Goal: Transaction & Acquisition: Purchase product/service

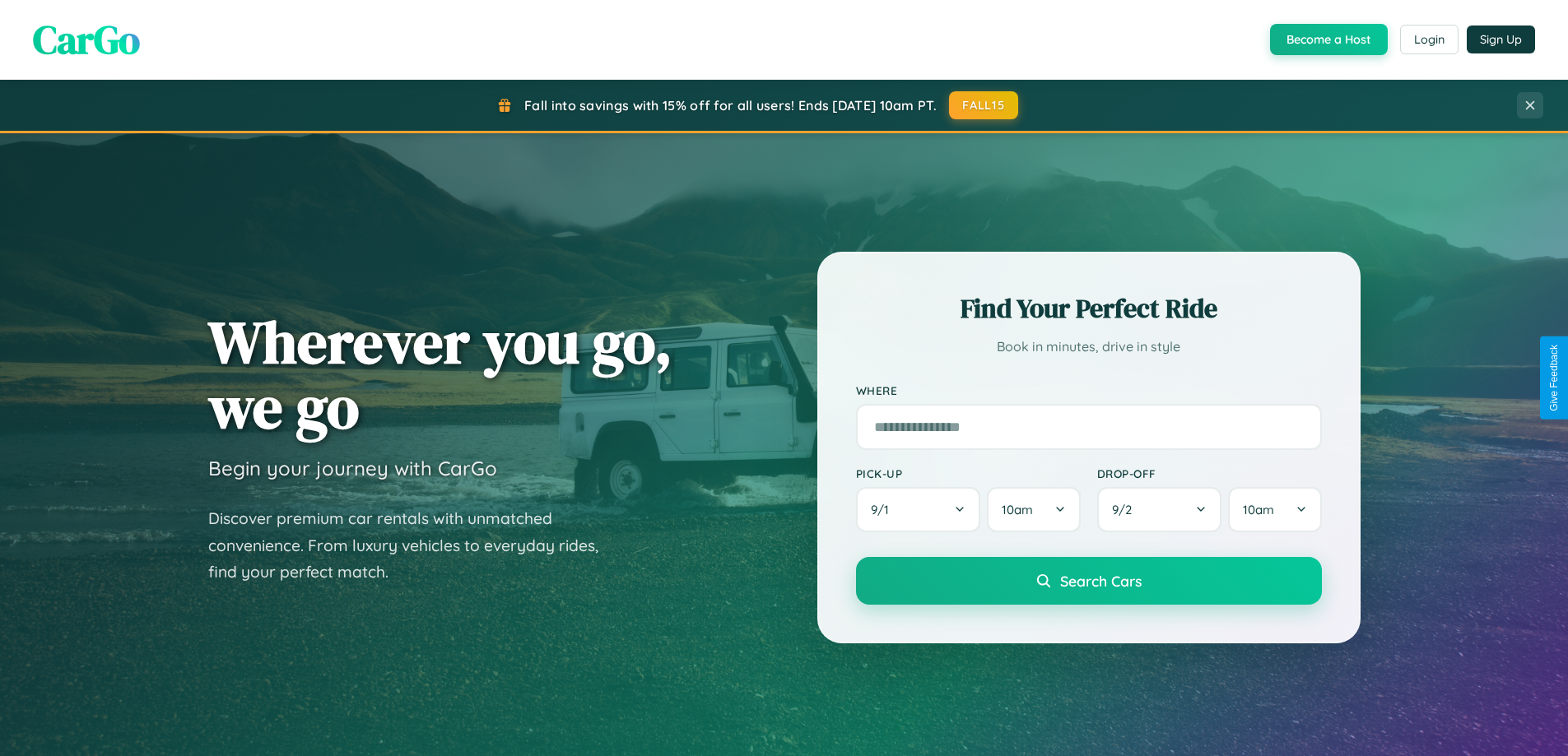
scroll to position [3165, 0]
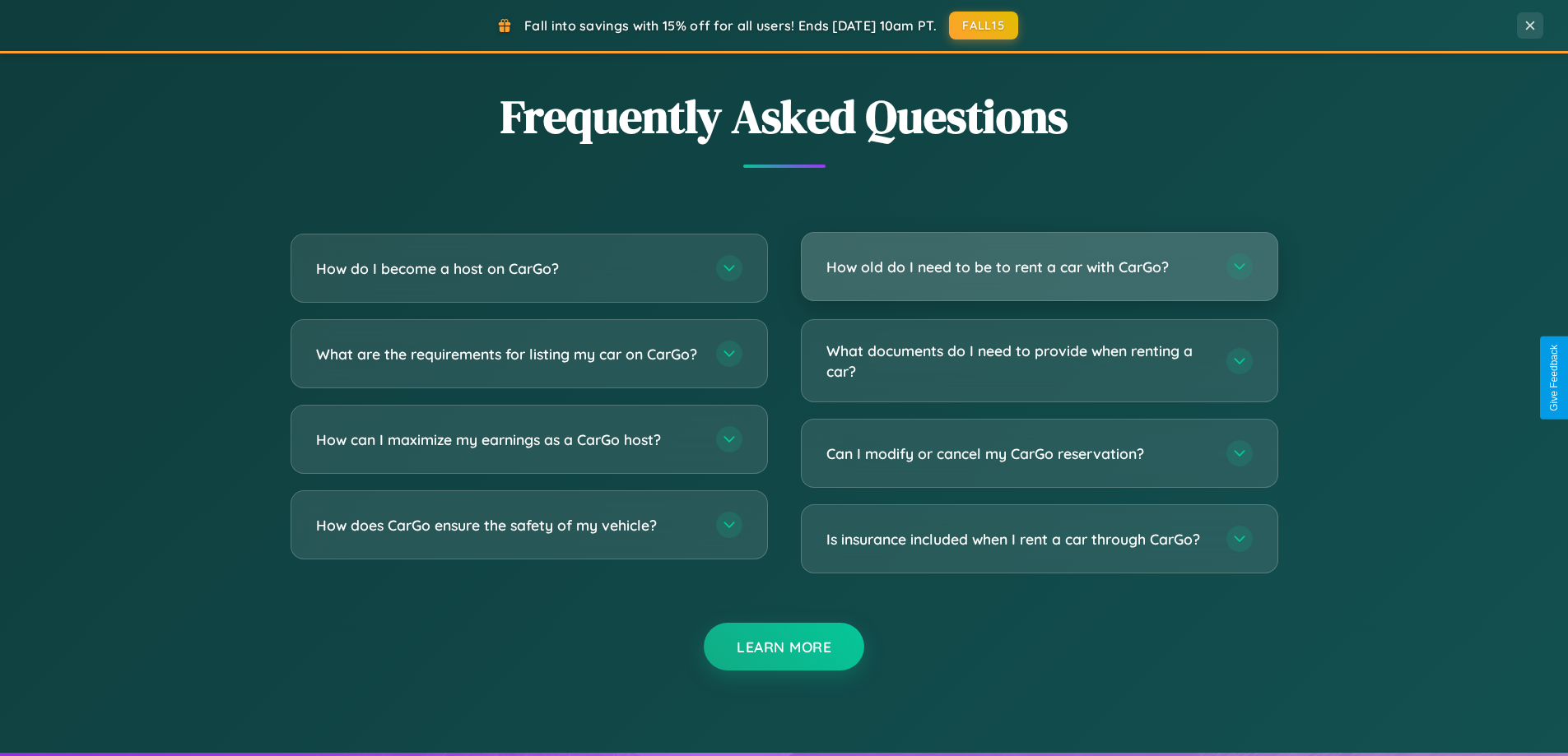
click at [1038, 266] on h3 "How old do I need to be to rent a car with CarGo?" at bounding box center [1018, 266] width 383 height 20
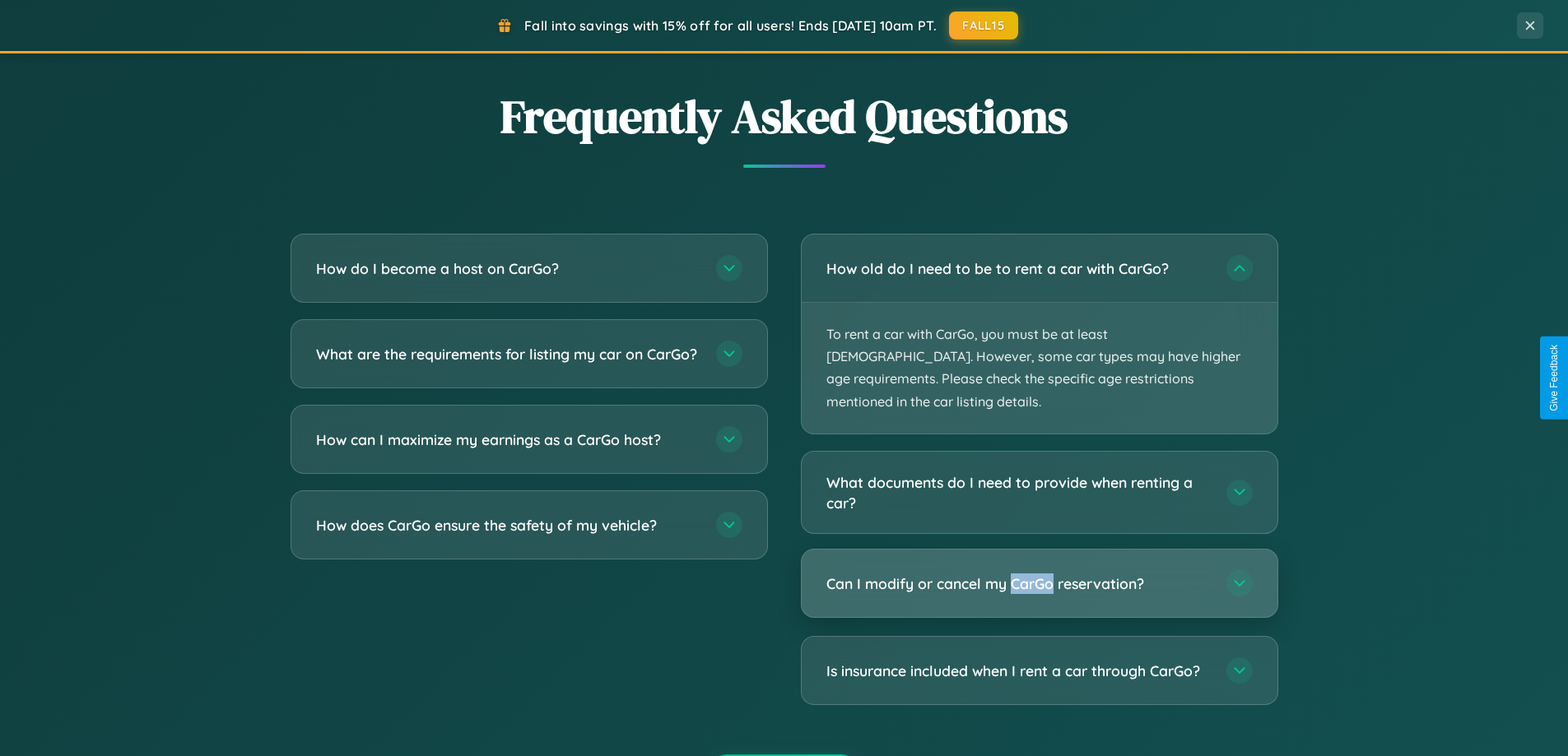
click at [1038, 573] on h3 "Can I modify or cancel my CarGo reservation?" at bounding box center [1018, 583] width 383 height 20
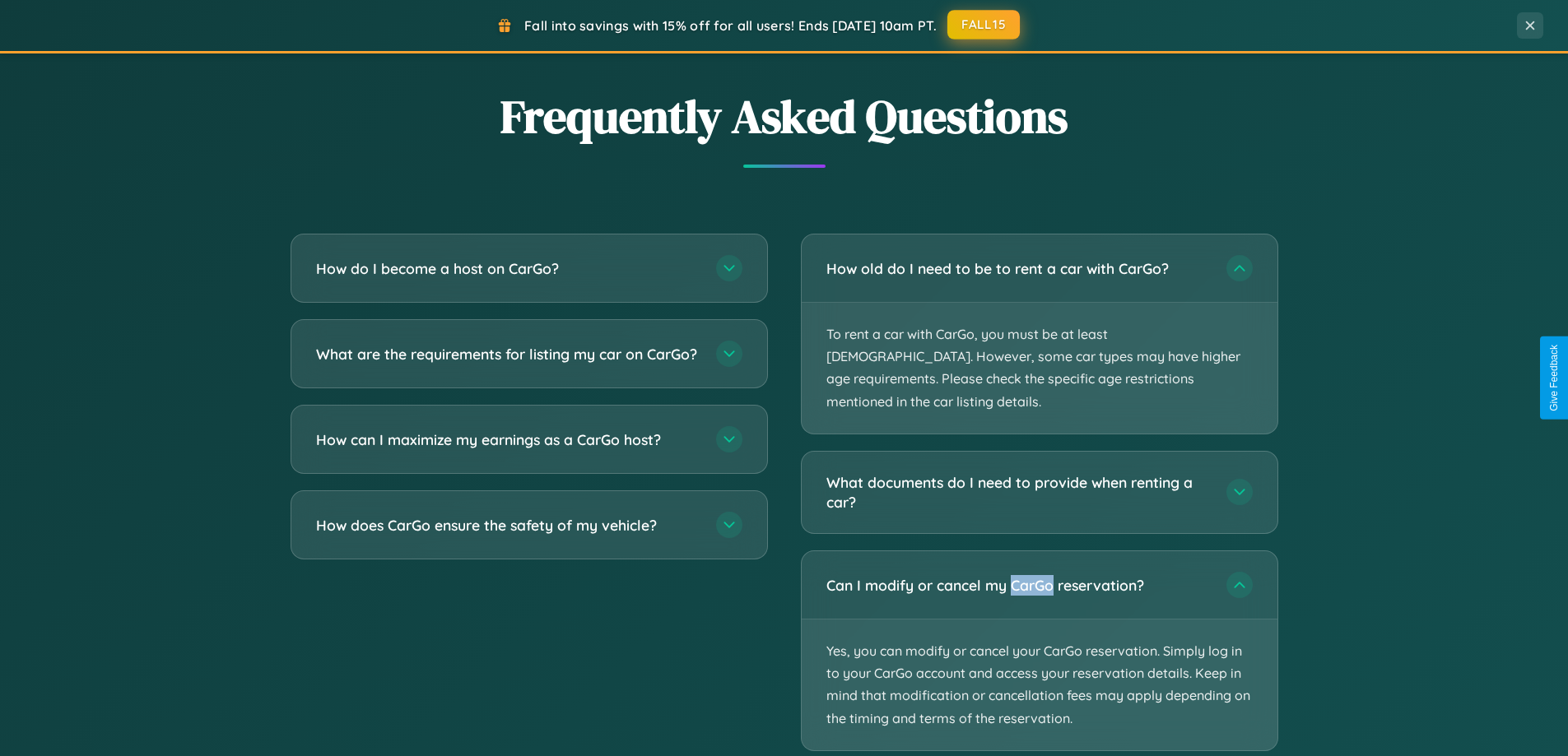
click at [985, 26] on button "FALL15" at bounding box center [983, 25] width 72 height 30
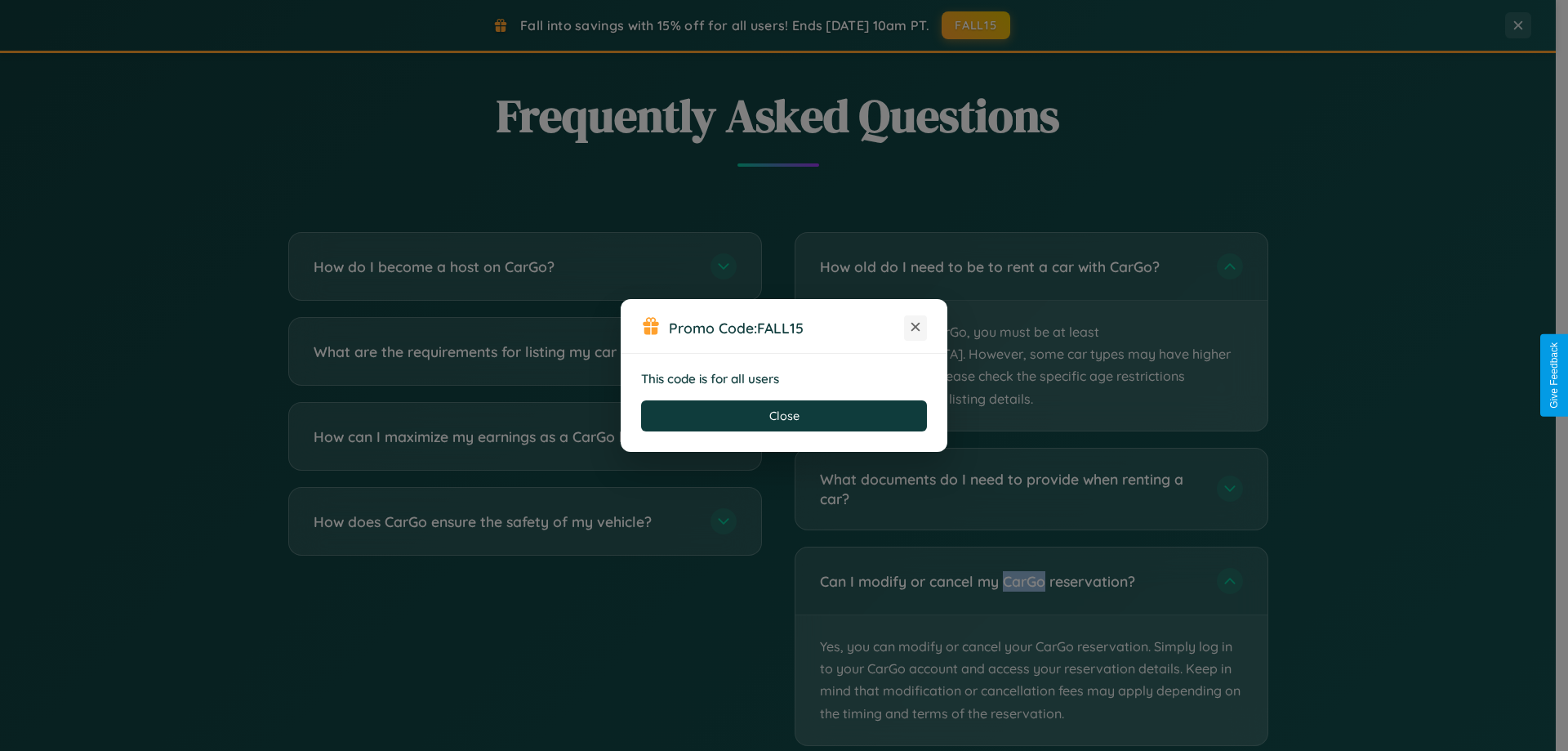
click at [915, 327] on icon at bounding box center [915, 326] width 16 height 16
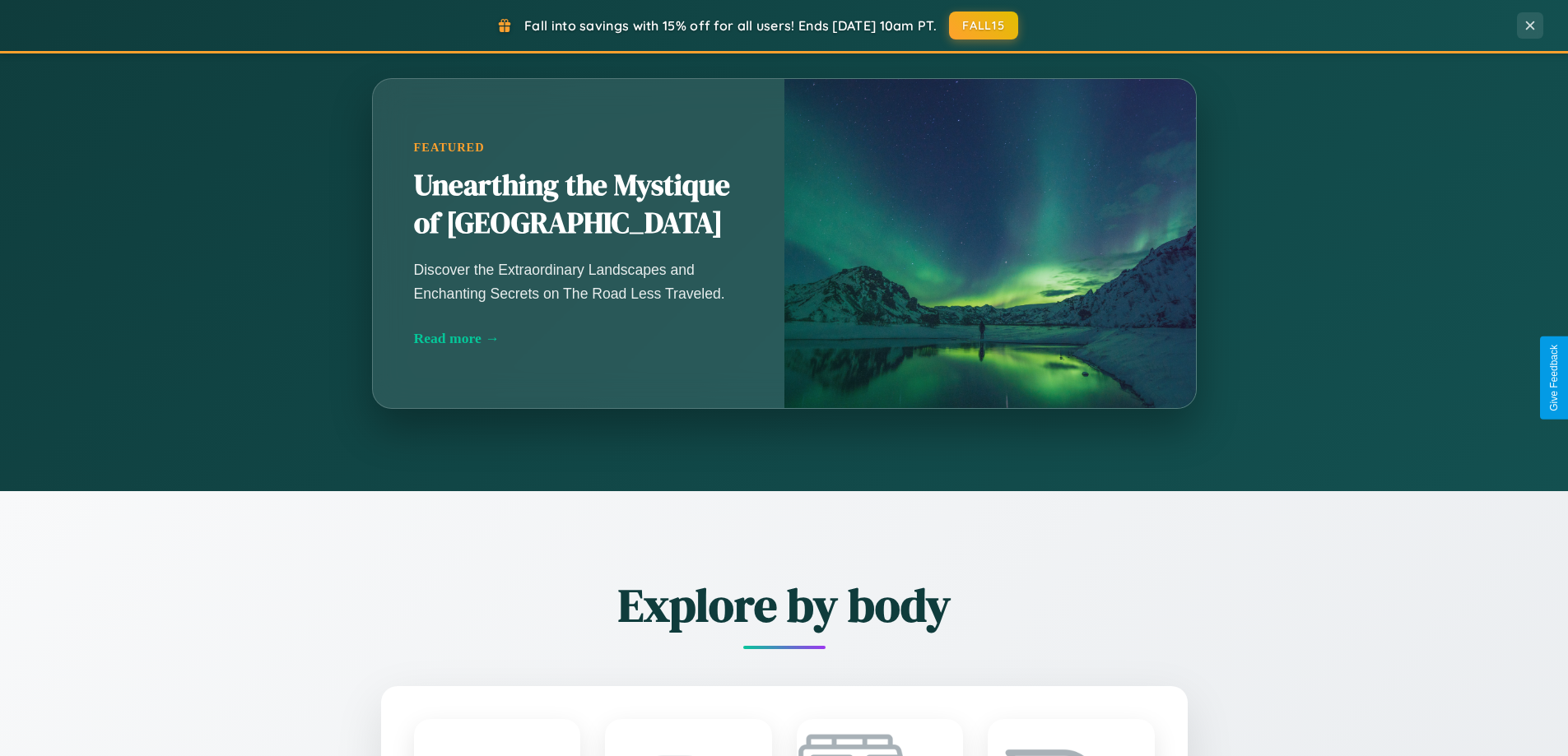
scroll to position [49, 0]
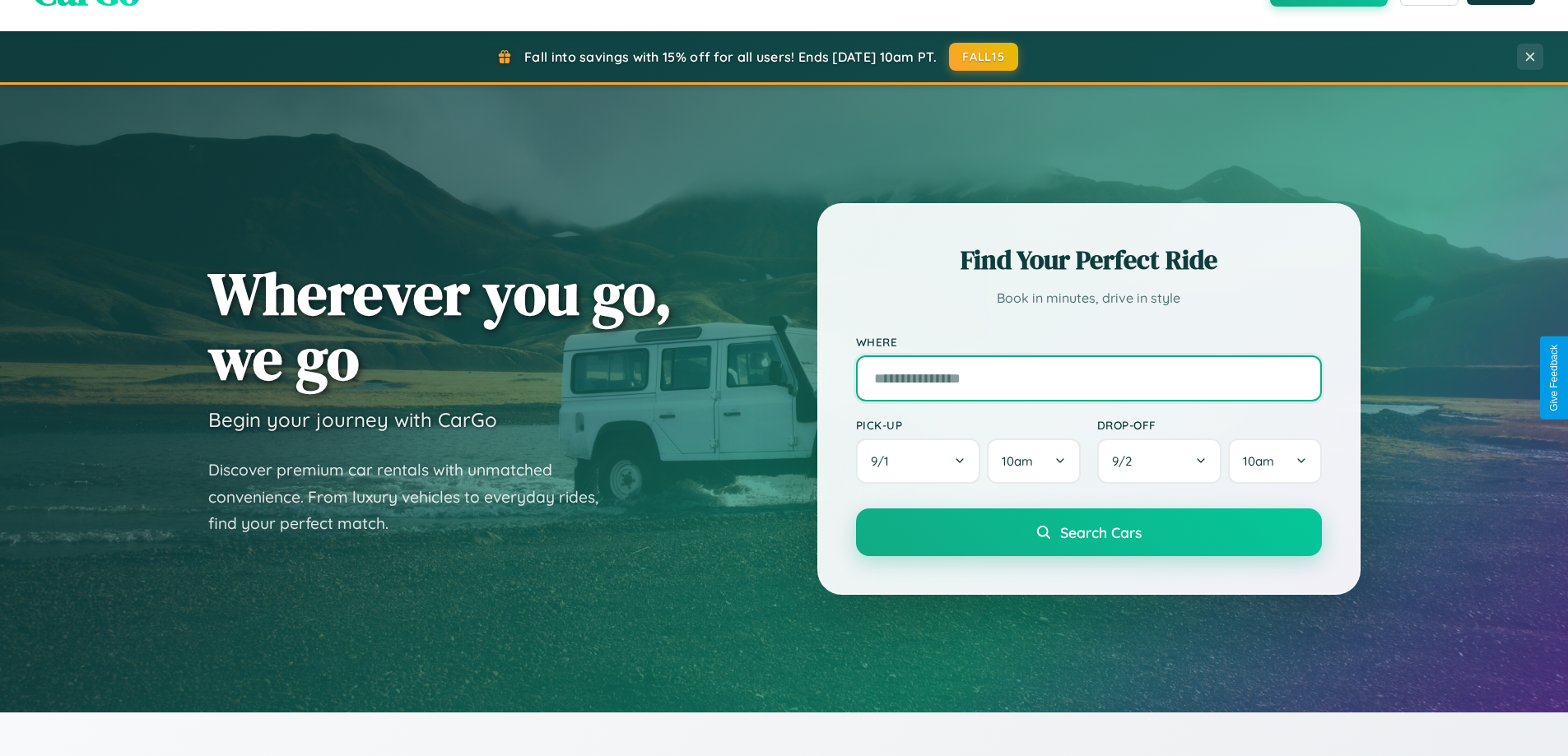
click at [1088, 377] on input "text" at bounding box center [1088, 378] width 466 height 46
type input "*****"
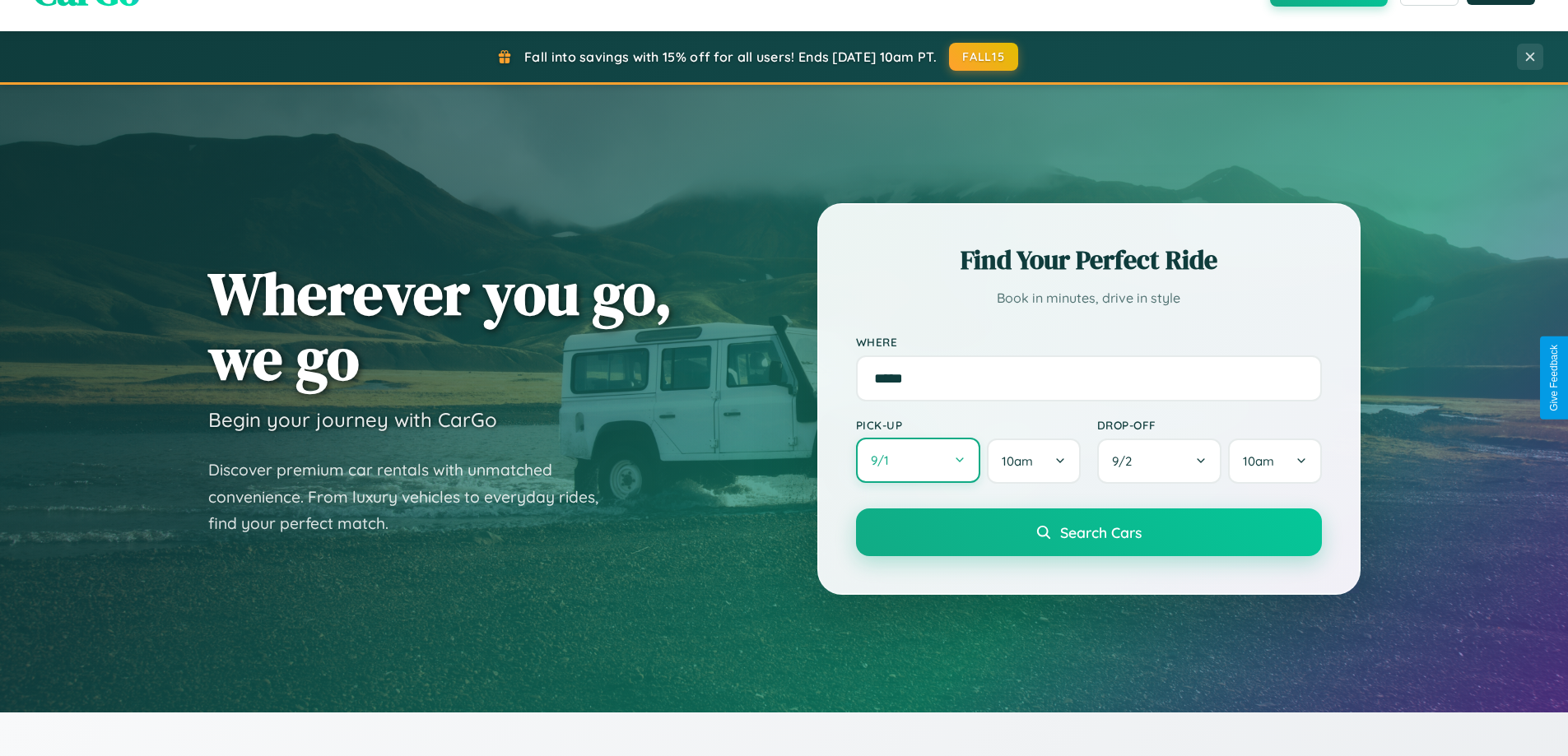
click at [917, 461] on button "9 / 1" at bounding box center [918, 460] width 125 height 45
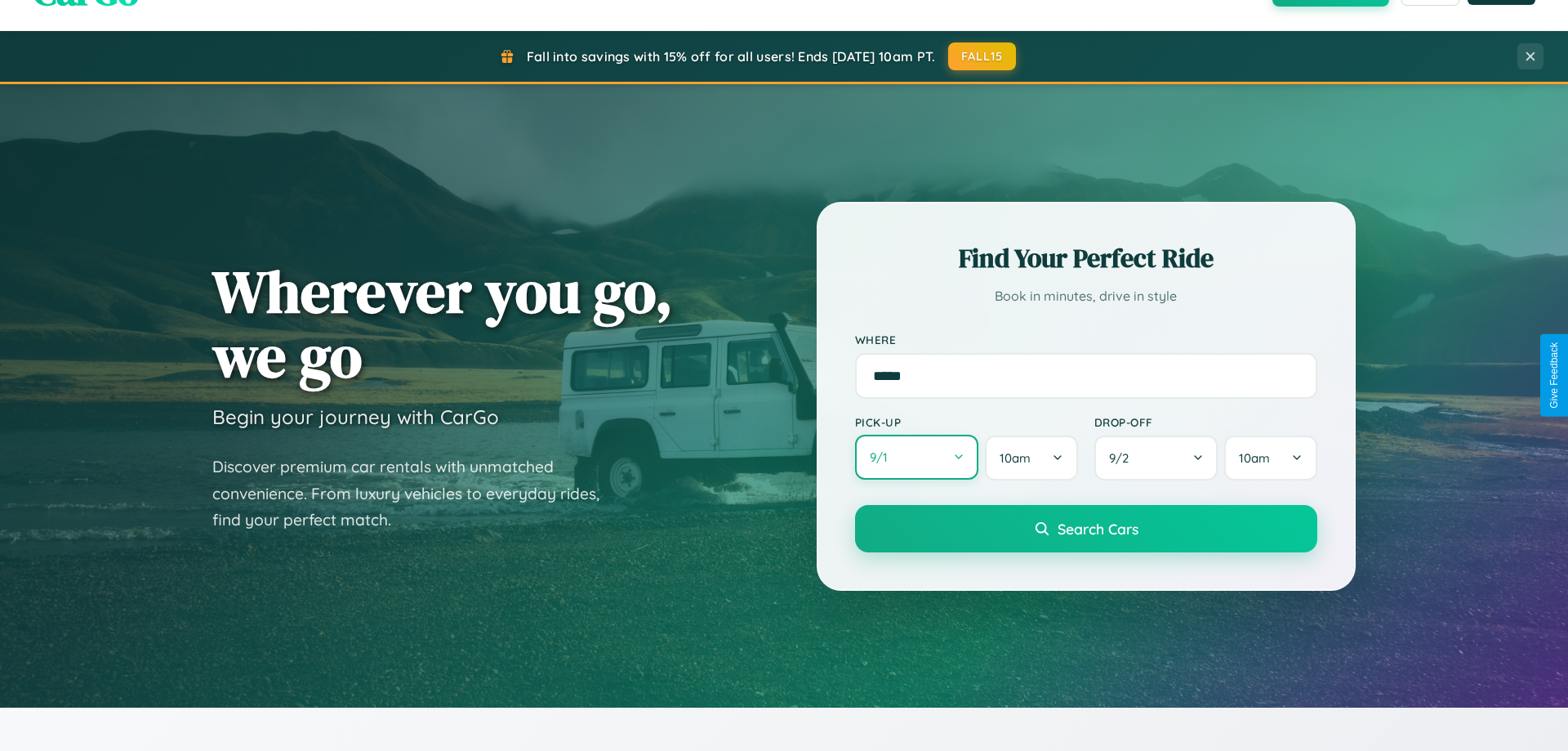
select select "*"
select select "****"
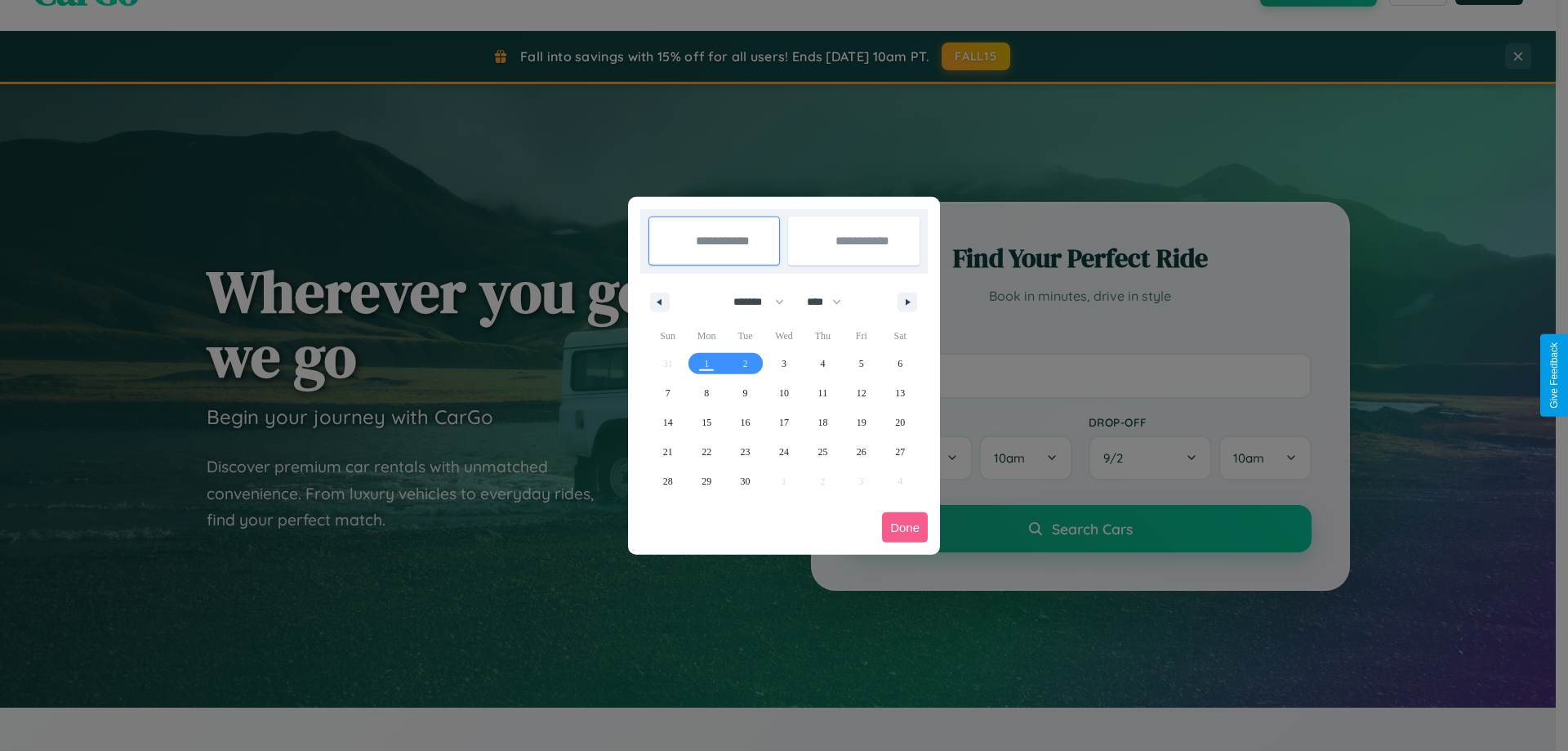
drag, startPoint x: 751, startPoint y: 302, endPoint x: 784, endPoint y: 327, distance: 41.4
click at [751, 302] on select "******* ******** ***** ***** *** **** **** ****** ********* ******* ******** **…" at bounding box center [756, 302] width 69 height 27
select select "*"
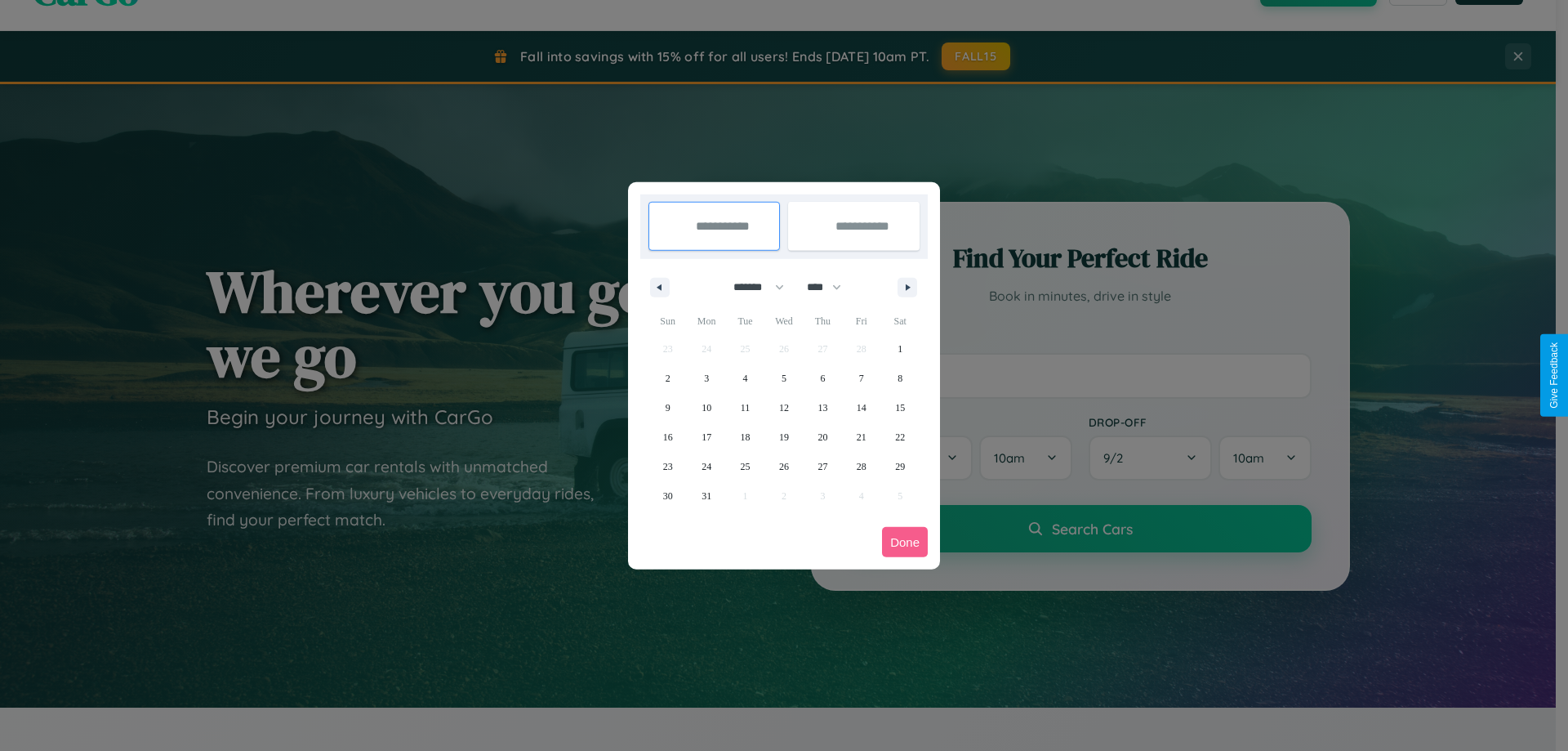
click at [832, 287] on select "**** **** **** **** **** **** **** **** **** **** **** **** **** **** **** ****…" at bounding box center [823, 288] width 49 height 27
select select "****"
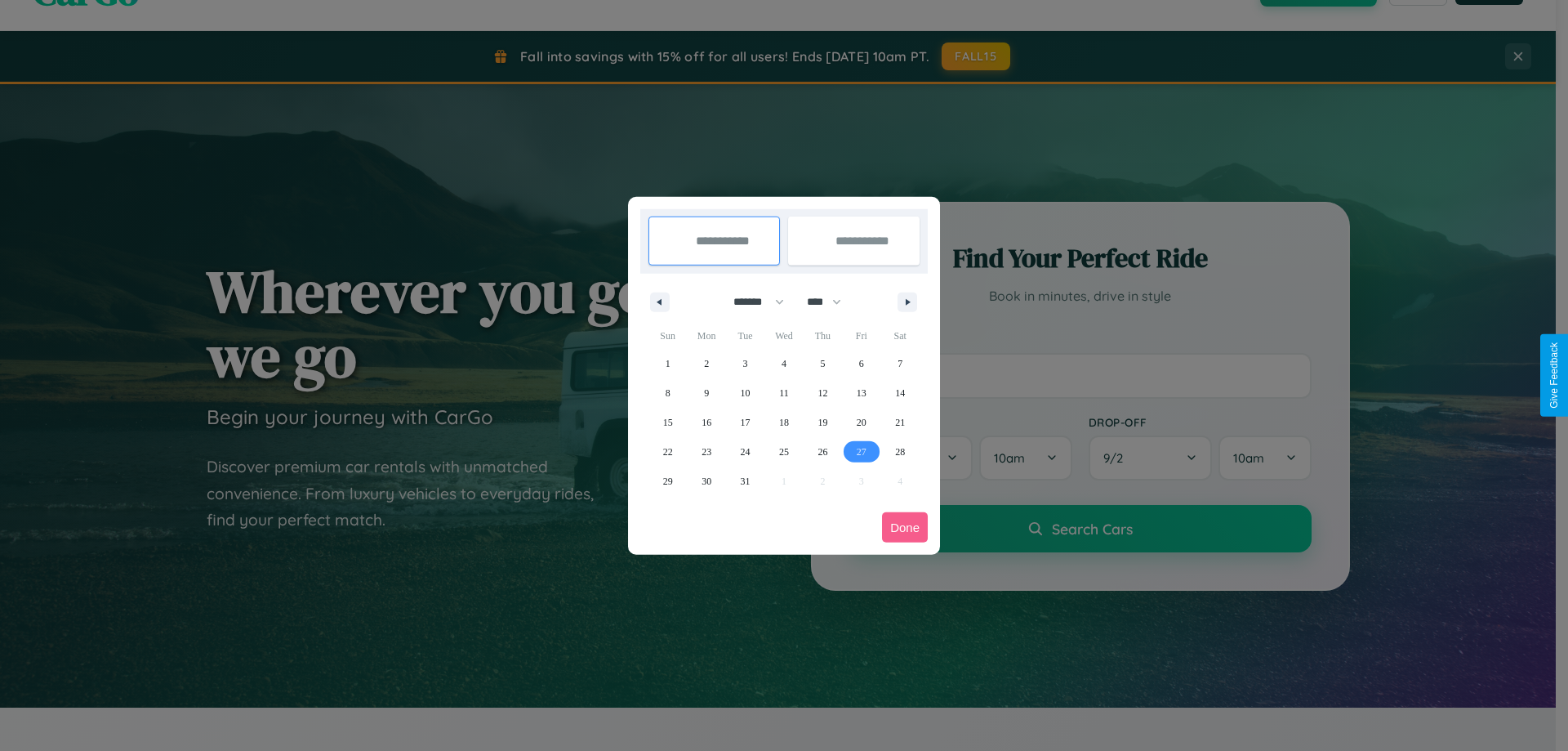
click at [860, 451] on span "27" at bounding box center [862, 452] width 10 height 30
type input "**********"
click at [907, 302] on icon "button" at bounding box center [911, 303] width 8 height 7
select select "*"
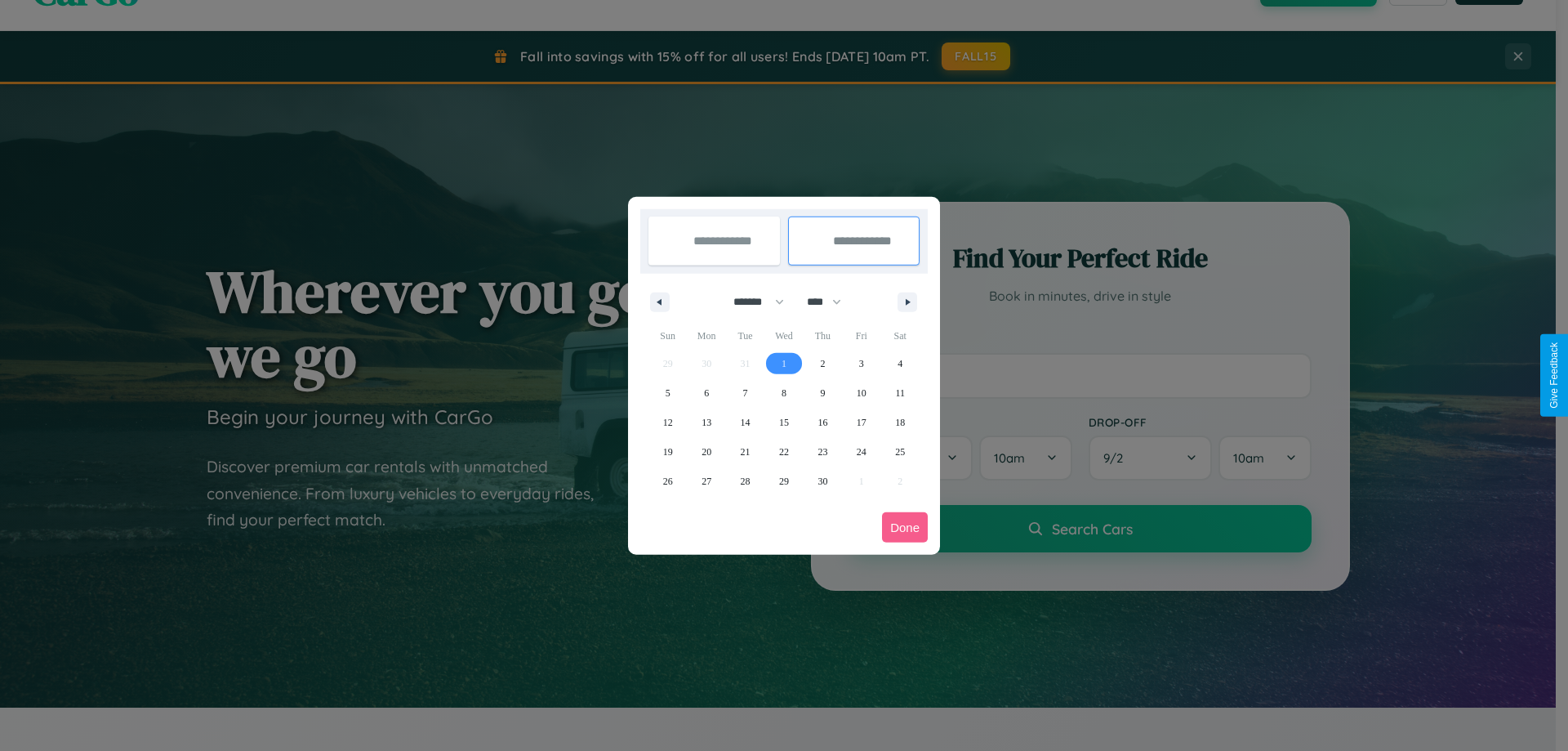
click at [784, 363] on span "1" at bounding box center [784, 364] width 5 height 30
type input "**********"
select select "*"
click at [905, 527] on button "Done" at bounding box center [905, 528] width 46 height 30
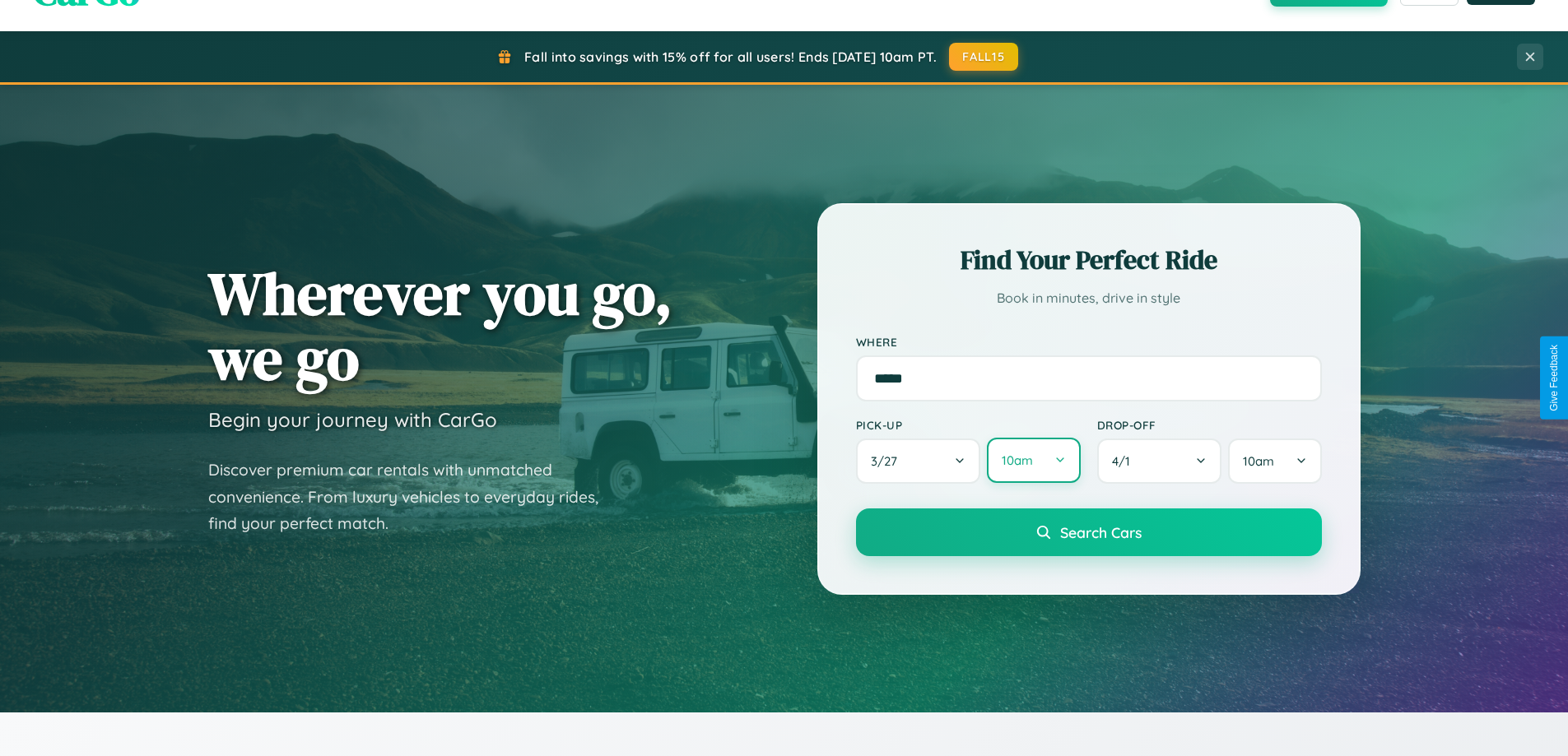
click at [1033, 461] on button "10am" at bounding box center [1032, 460] width 93 height 45
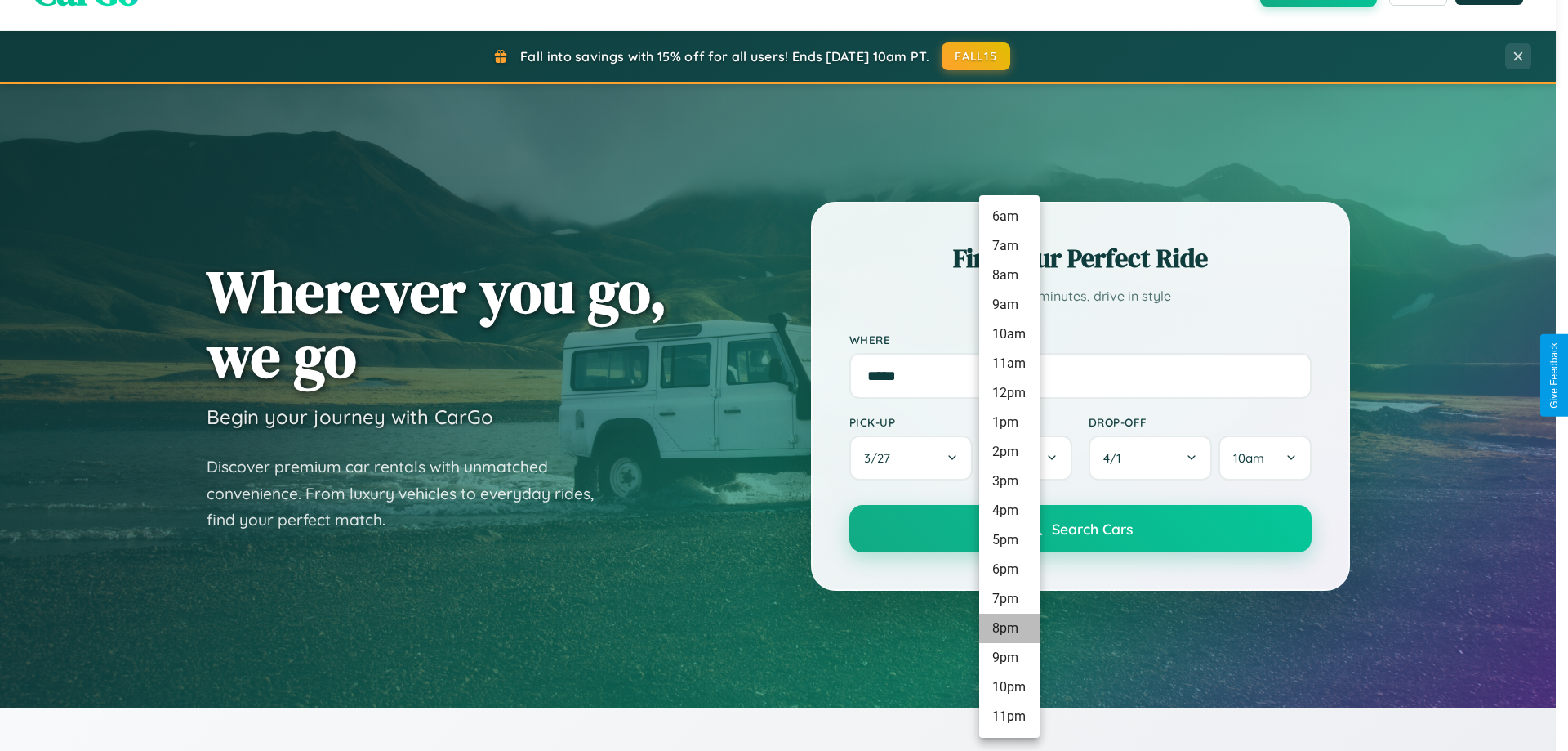
click at [1008, 628] on li "8pm" at bounding box center [1009, 628] width 61 height 30
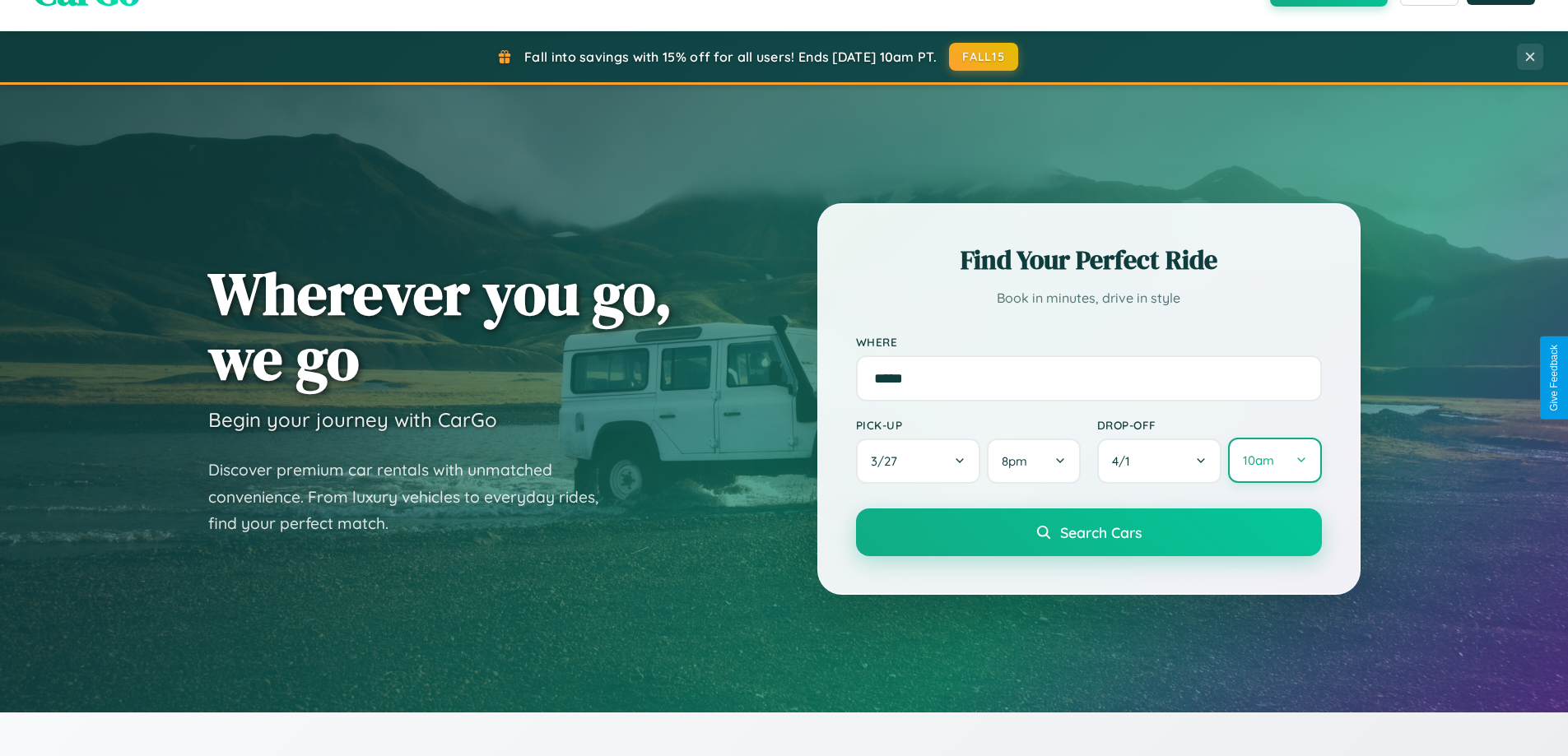
click at [1274, 461] on button "10am" at bounding box center [1274, 460] width 93 height 45
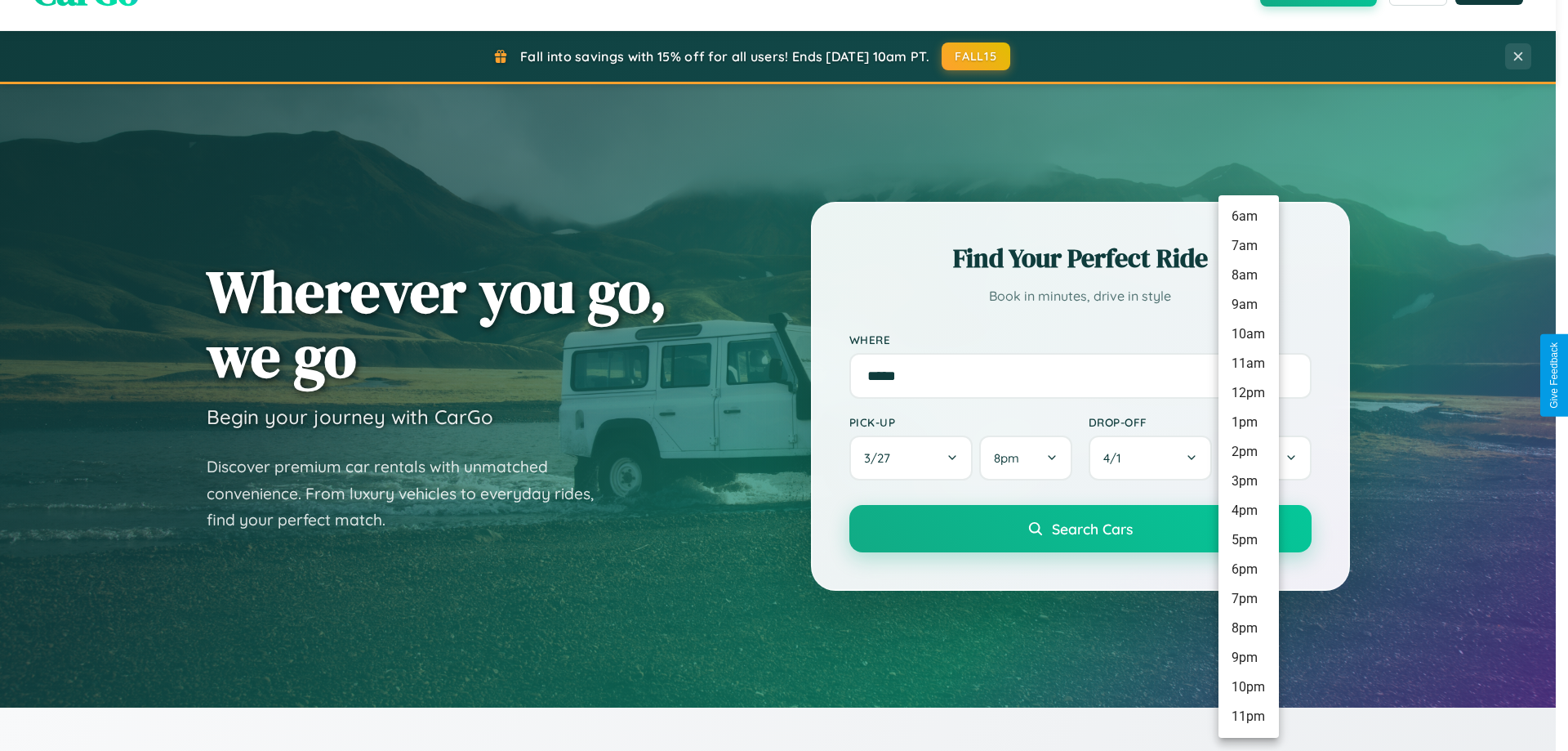
click at [1248, 481] on li "3pm" at bounding box center [1249, 481] width 61 height 30
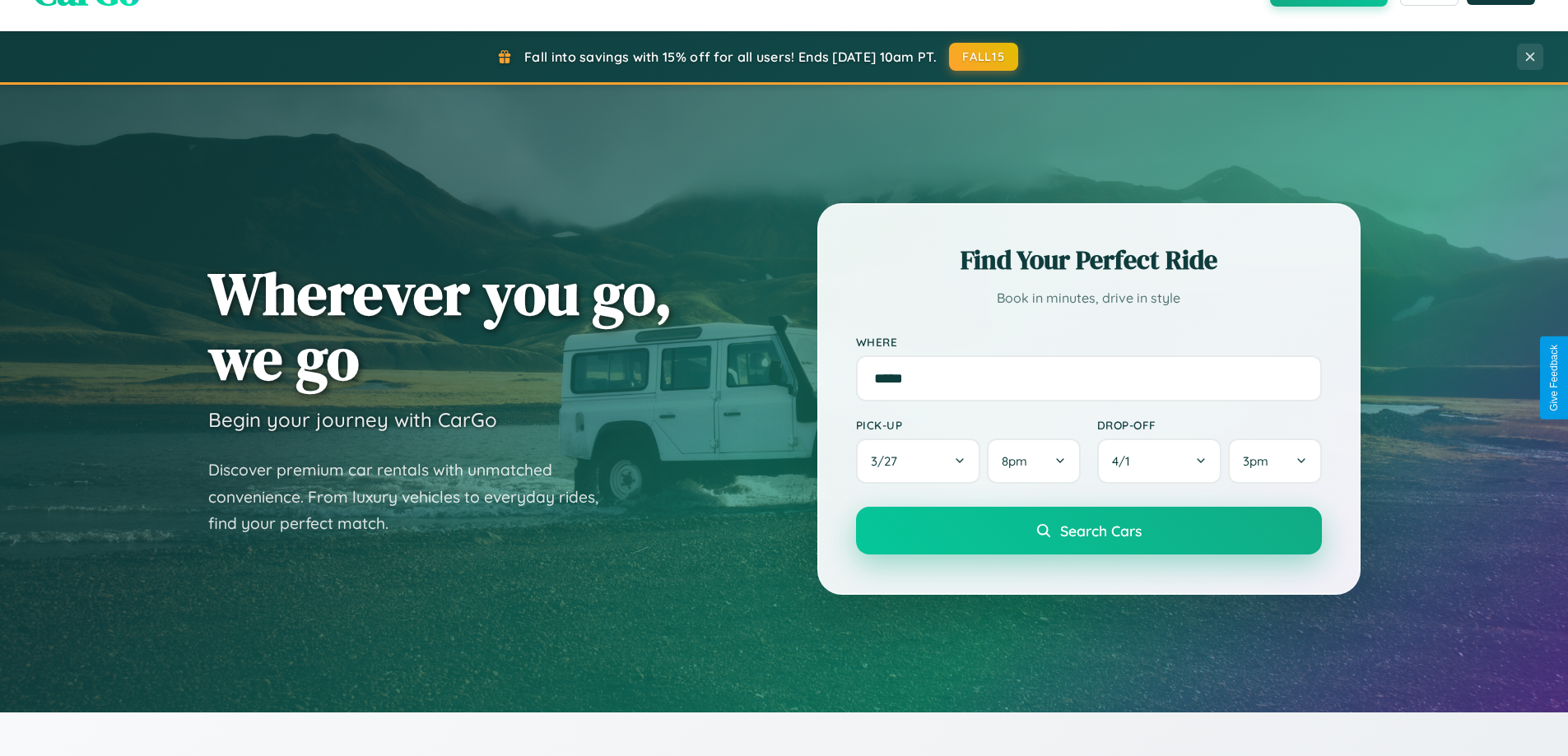
click at [1088, 532] on span "Search Cars" at bounding box center [1100, 530] width 82 height 18
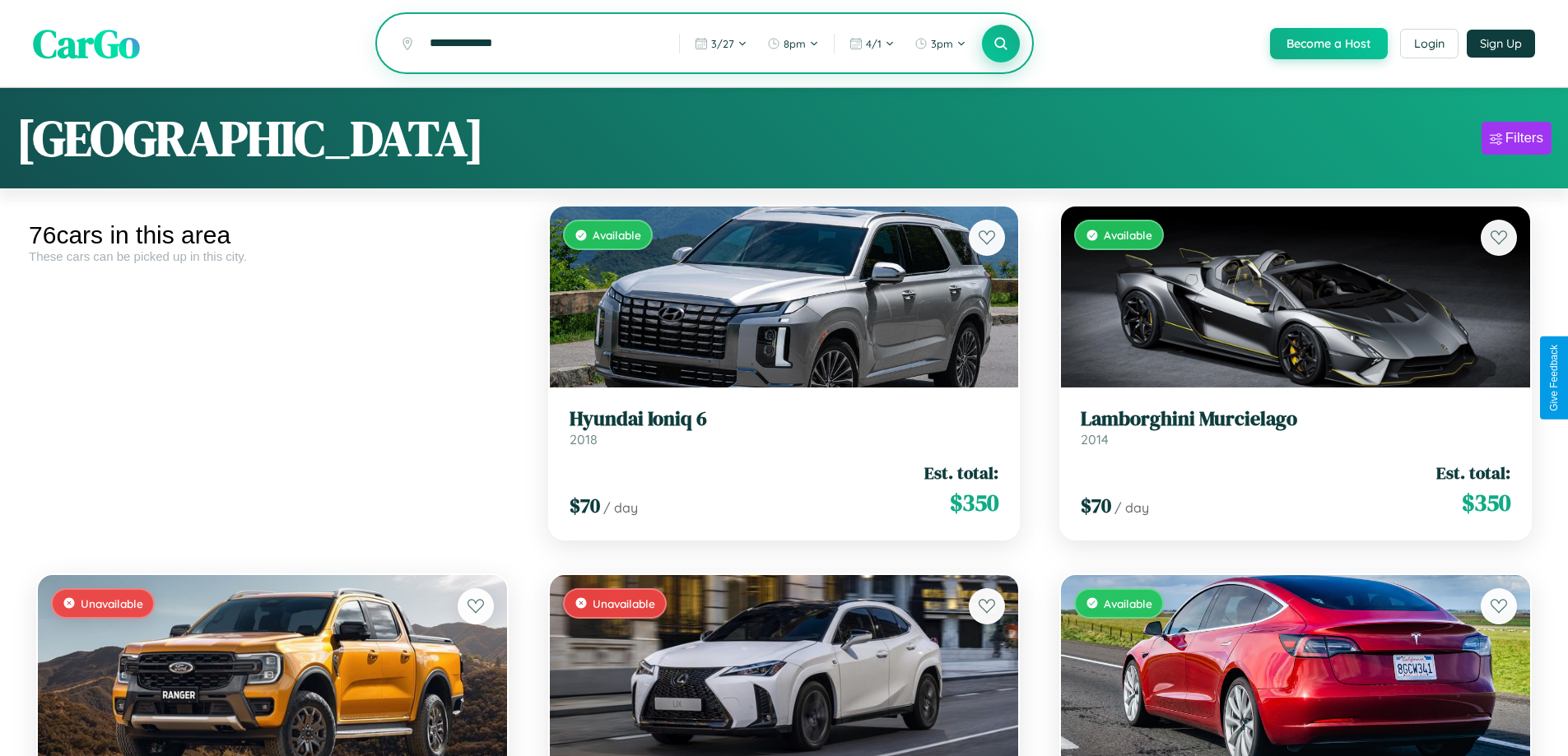
click at [1000, 44] on icon at bounding box center [1001, 43] width 15 height 15
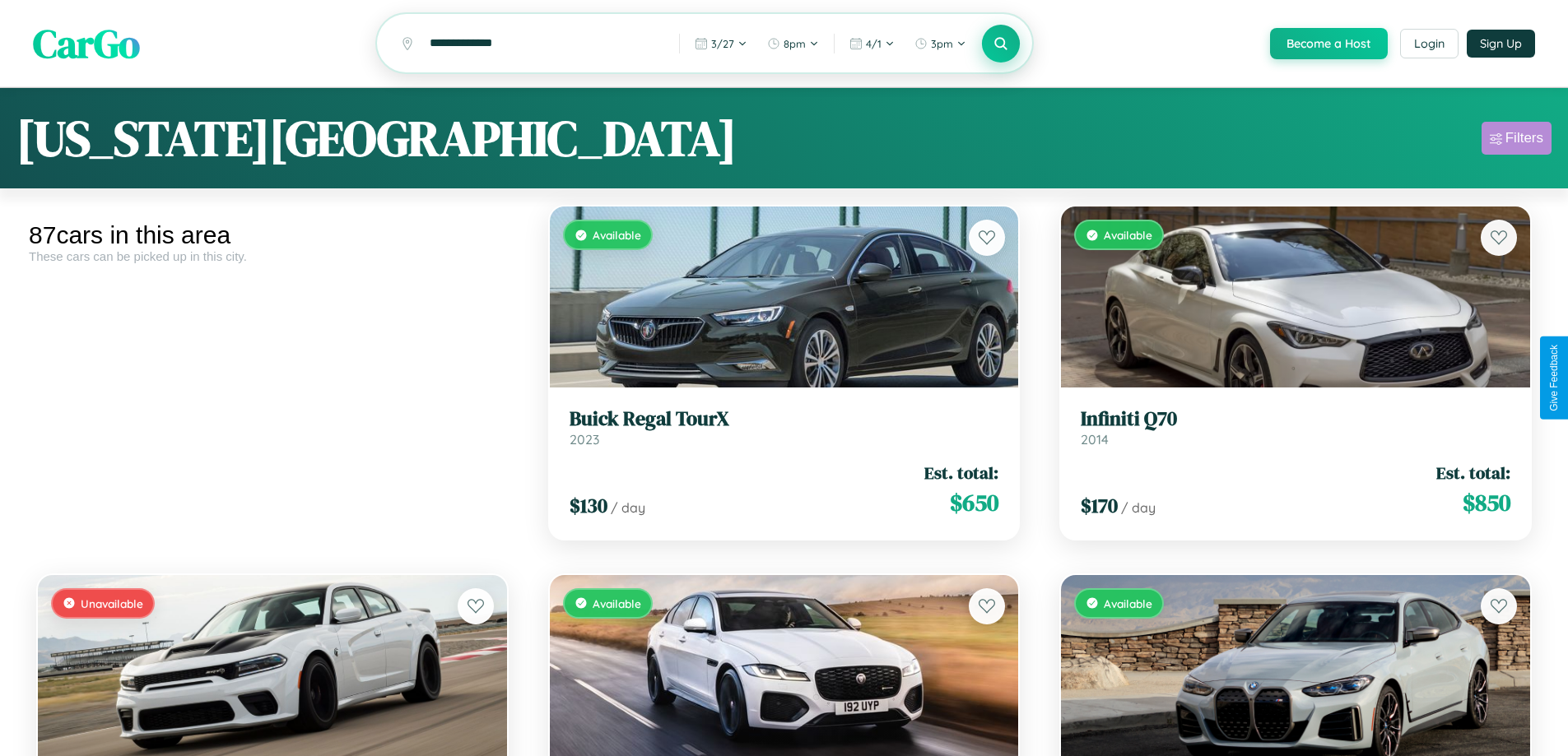
click at [1516, 140] on div "Filters" at bounding box center [1524, 138] width 37 height 16
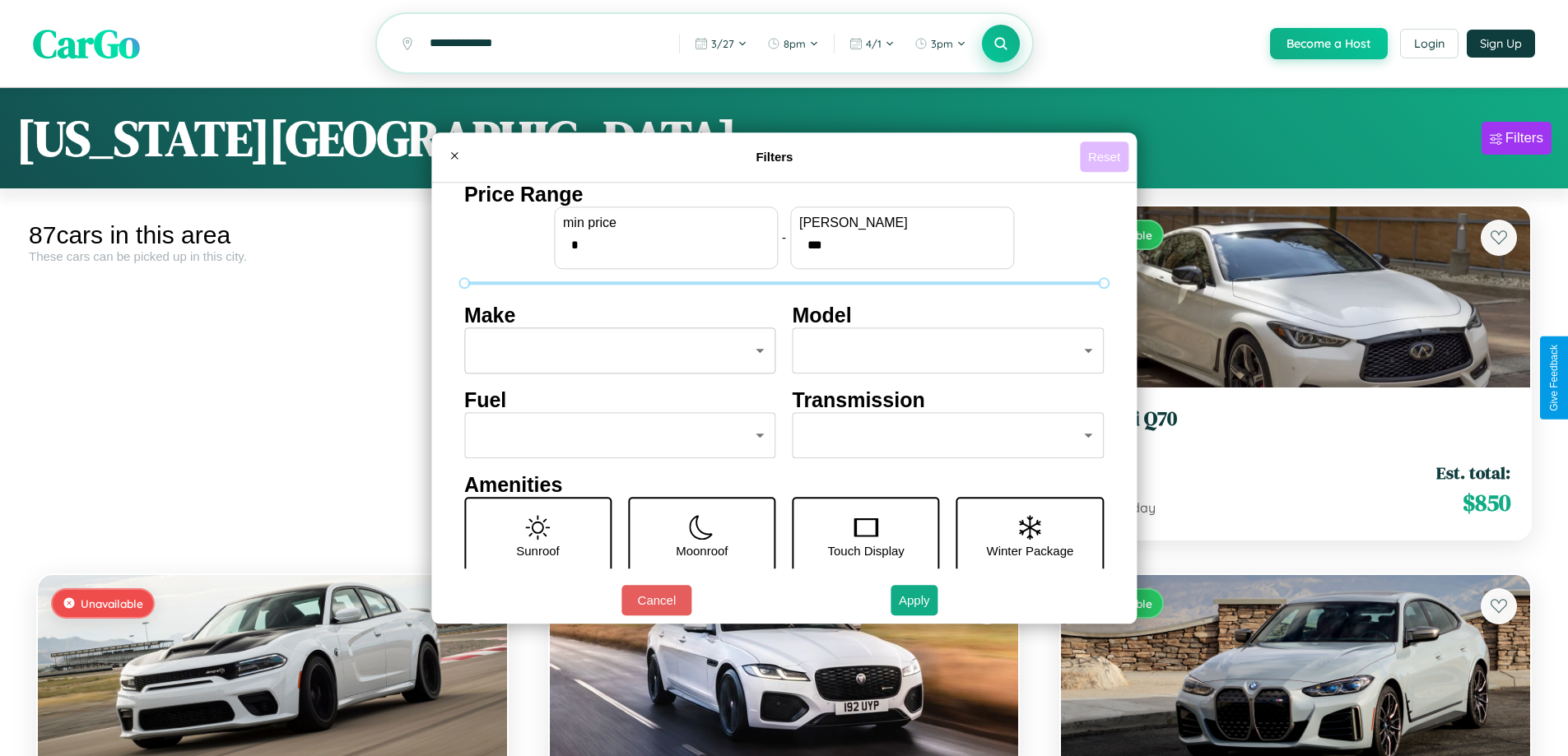
click at [1106, 157] on button "Reset" at bounding box center [1104, 157] width 49 height 31
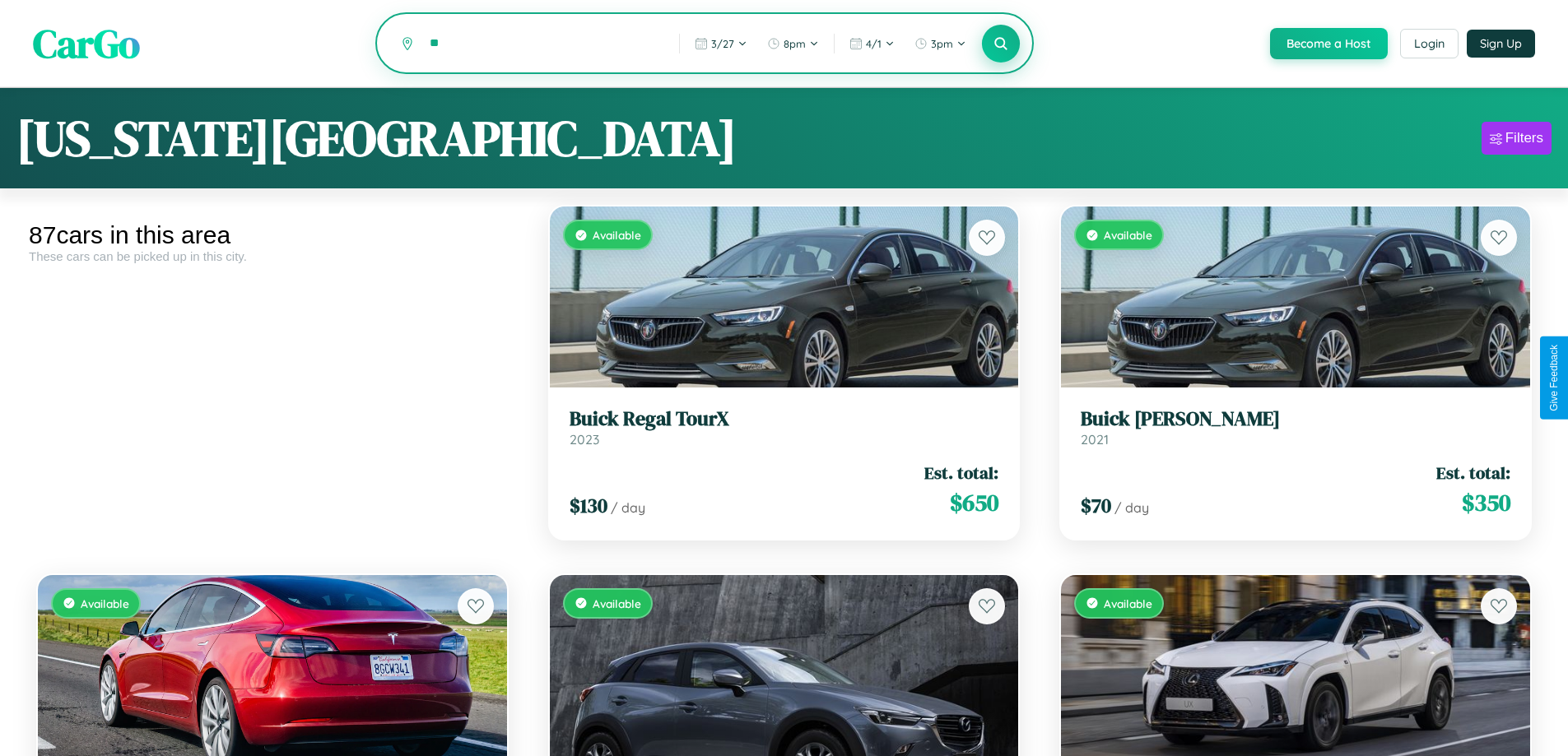
type input "*"
type input "******"
click at [1000, 44] on icon at bounding box center [1001, 43] width 15 height 15
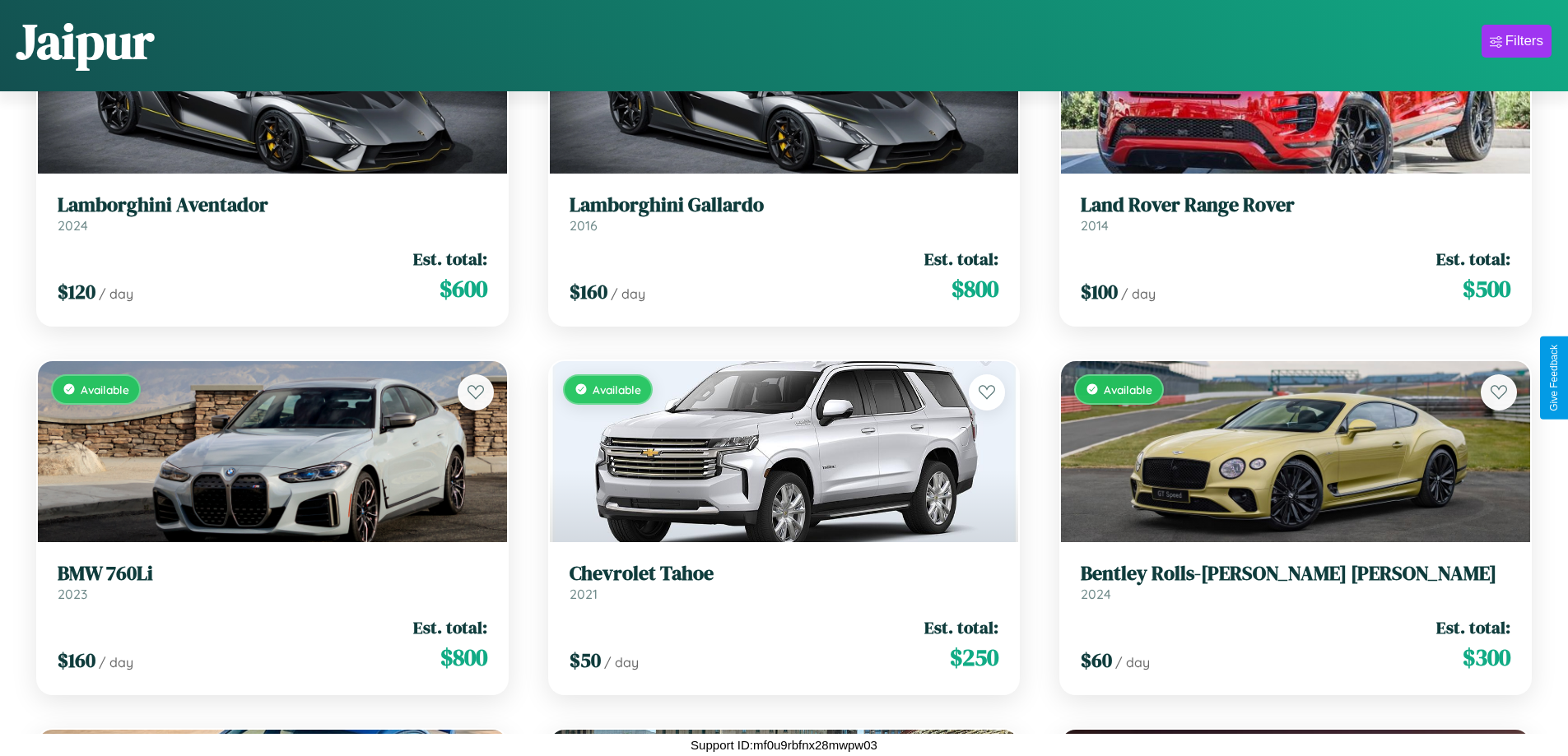
scroll to position [6861, 0]
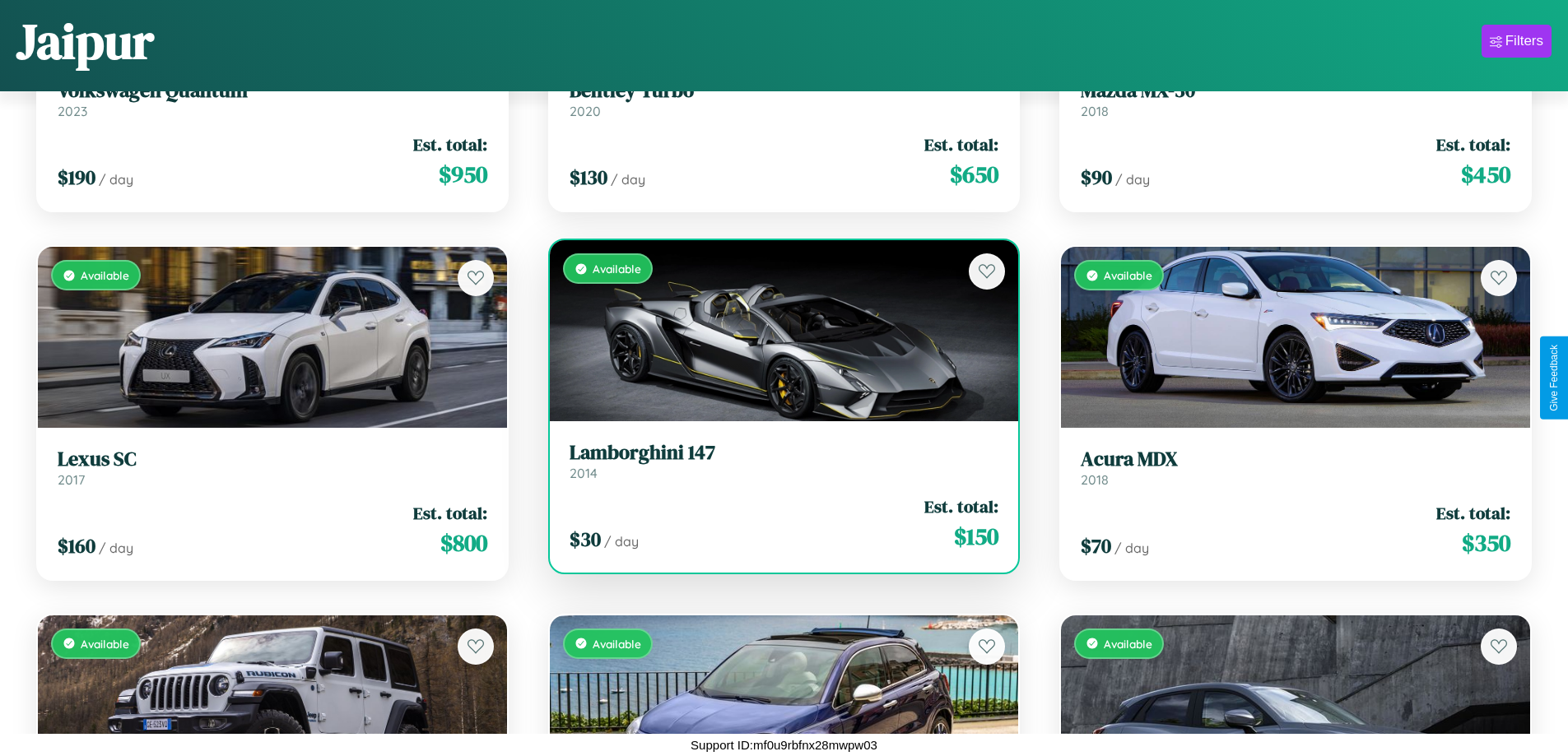
click at [777, 461] on h3 "Lamborghini 147" at bounding box center [784, 453] width 429 height 24
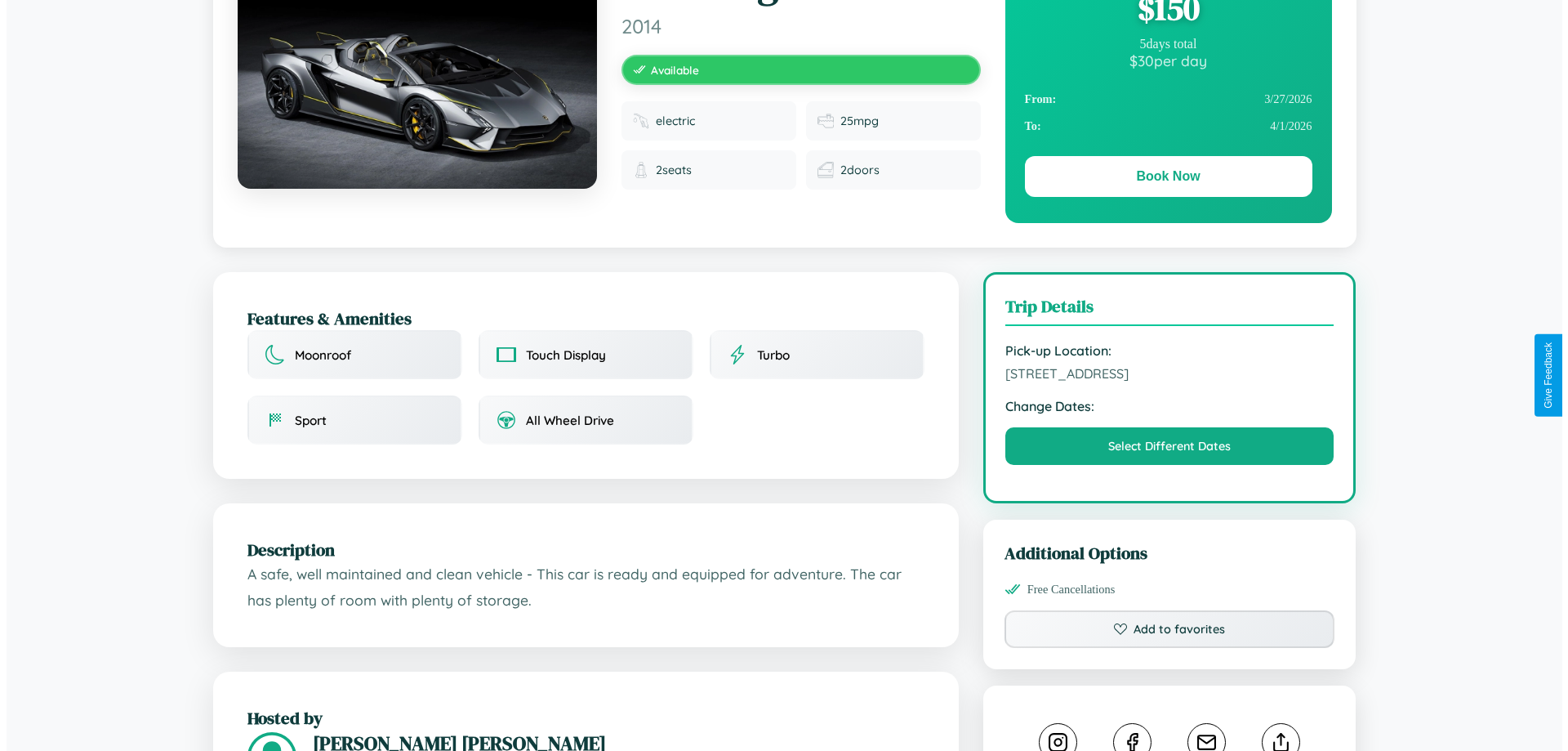
scroll to position [424, 0]
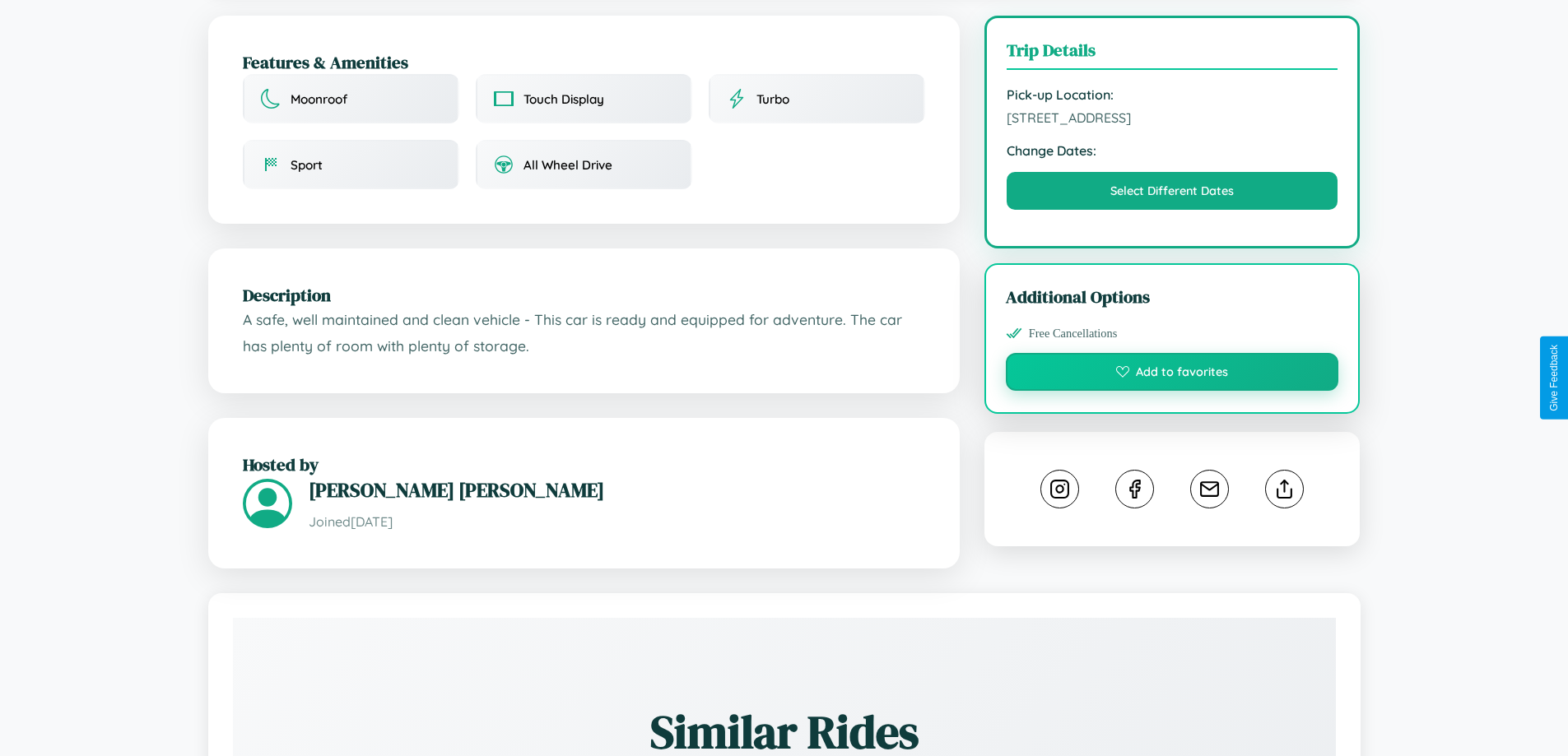
click at [1172, 375] on button "Add to favorites" at bounding box center [1172, 372] width 333 height 37
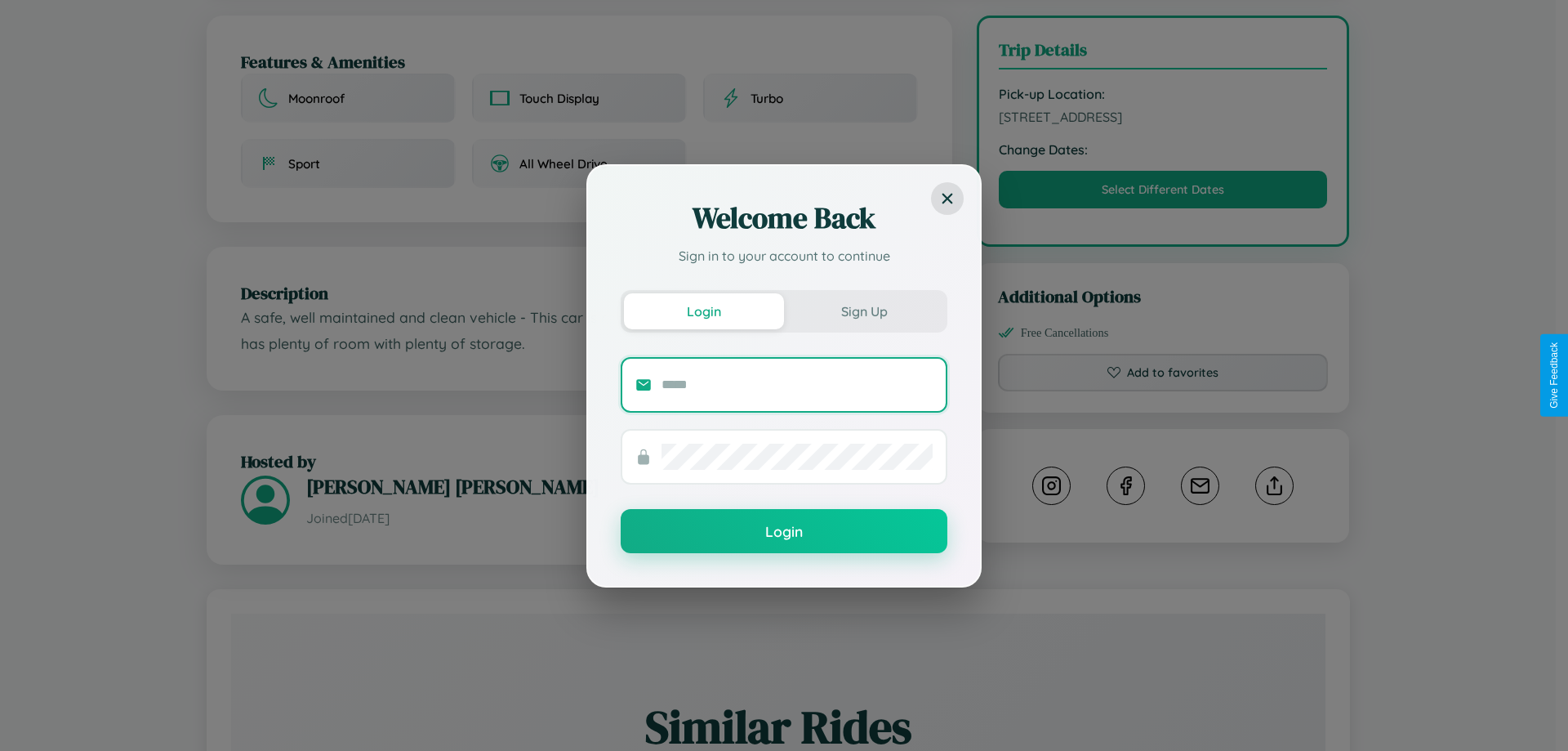
click at [797, 384] on input "text" at bounding box center [797, 385] width 271 height 26
type input "**********"
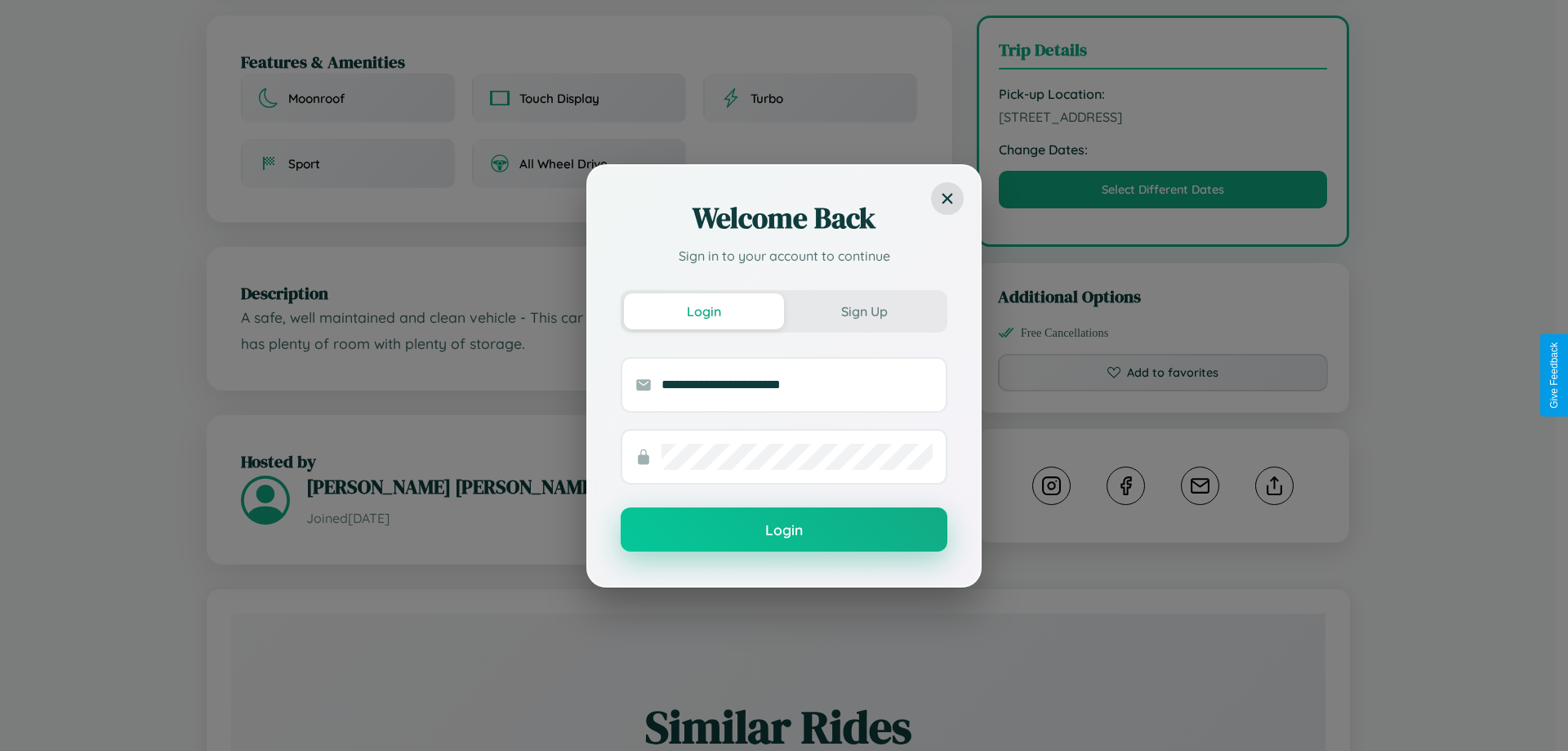
click at [784, 530] on button "Login" at bounding box center [784, 529] width 326 height 44
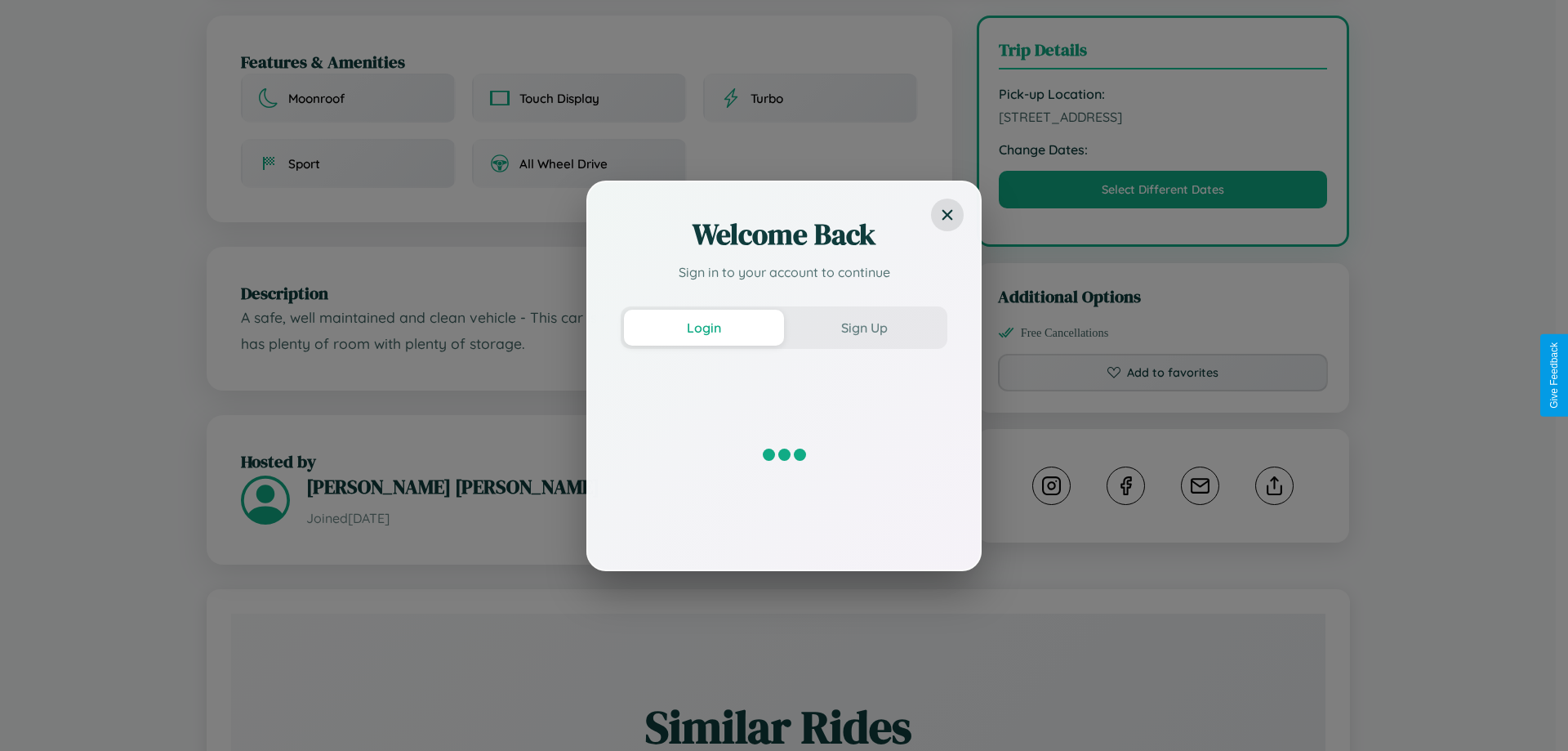
click at [1163, 375] on div "Welcome Back Sign in to your account to continue Login Sign Up" at bounding box center [784, 376] width 1568 height 751
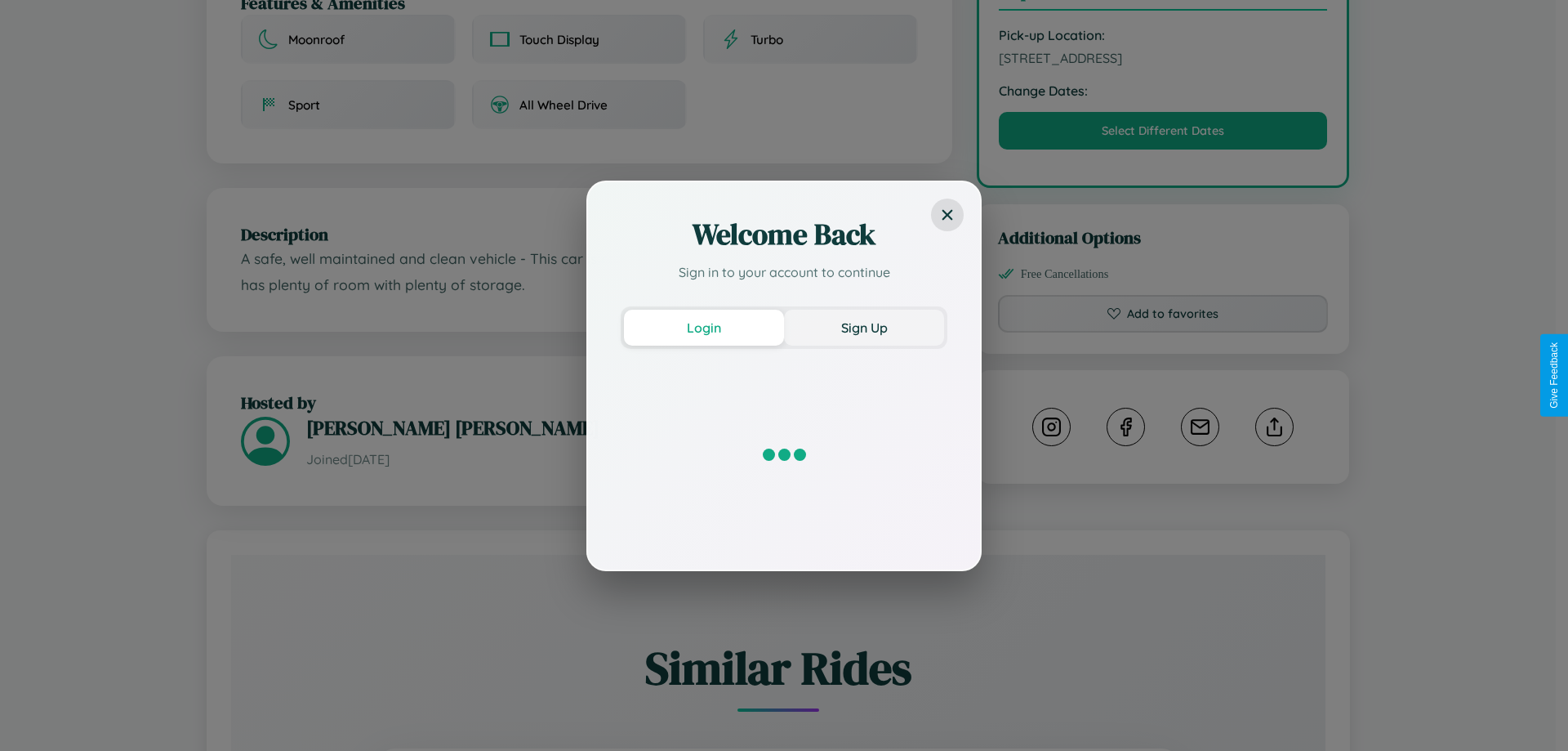
scroll to position [537, 0]
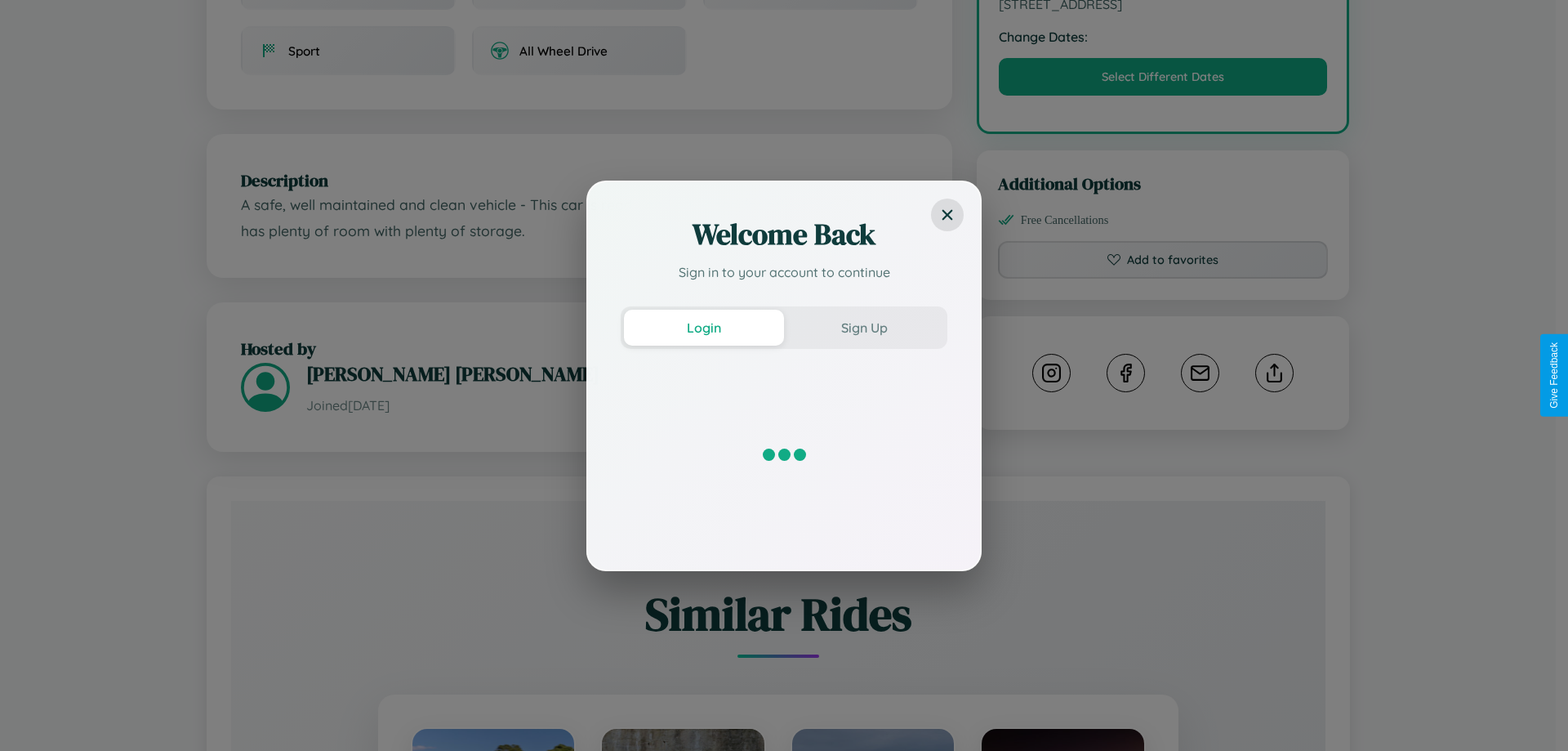
click at [1274, 375] on div "Welcome Back Sign in to your account to continue Login Sign Up" at bounding box center [784, 376] width 1568 height 751
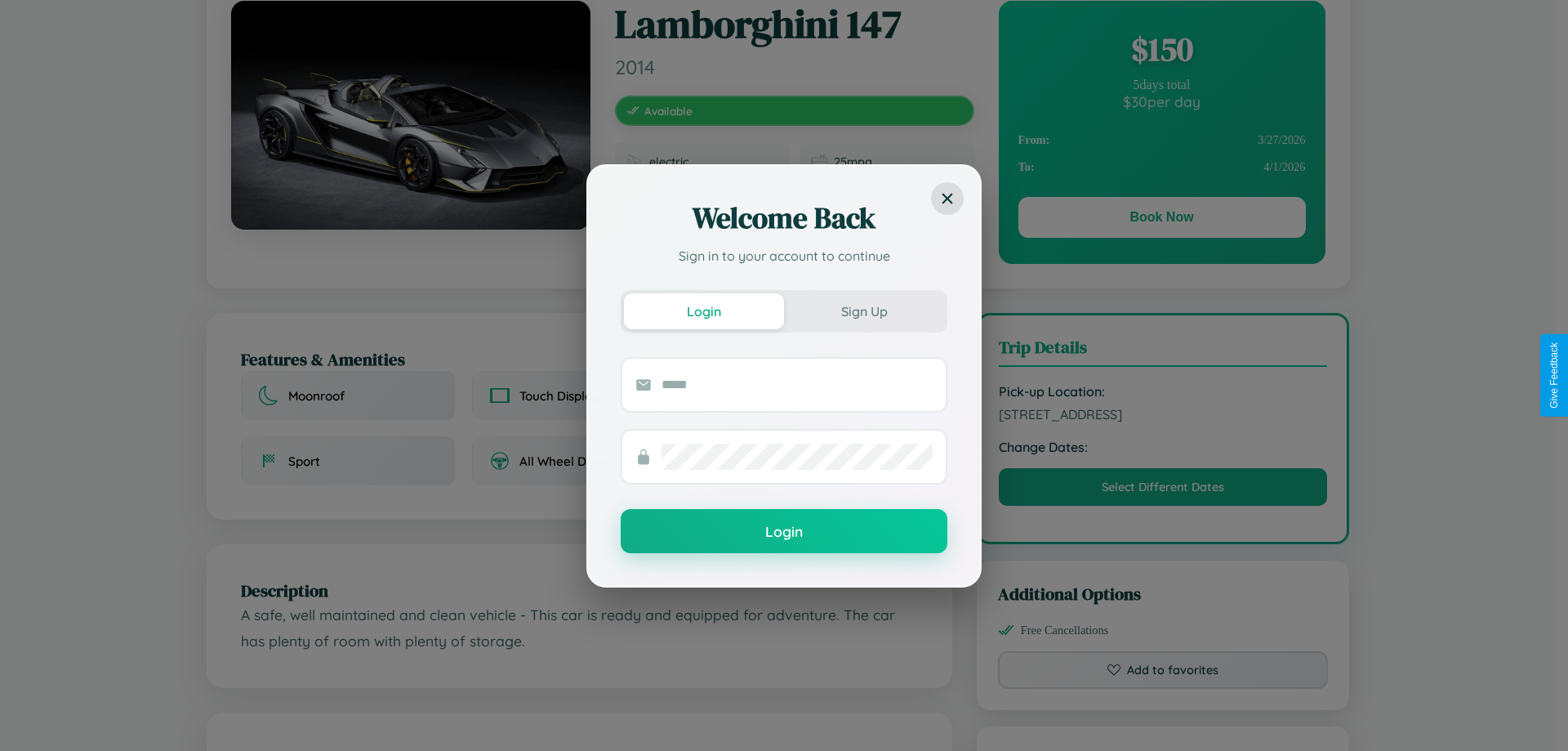
scroll to position [0, 0]
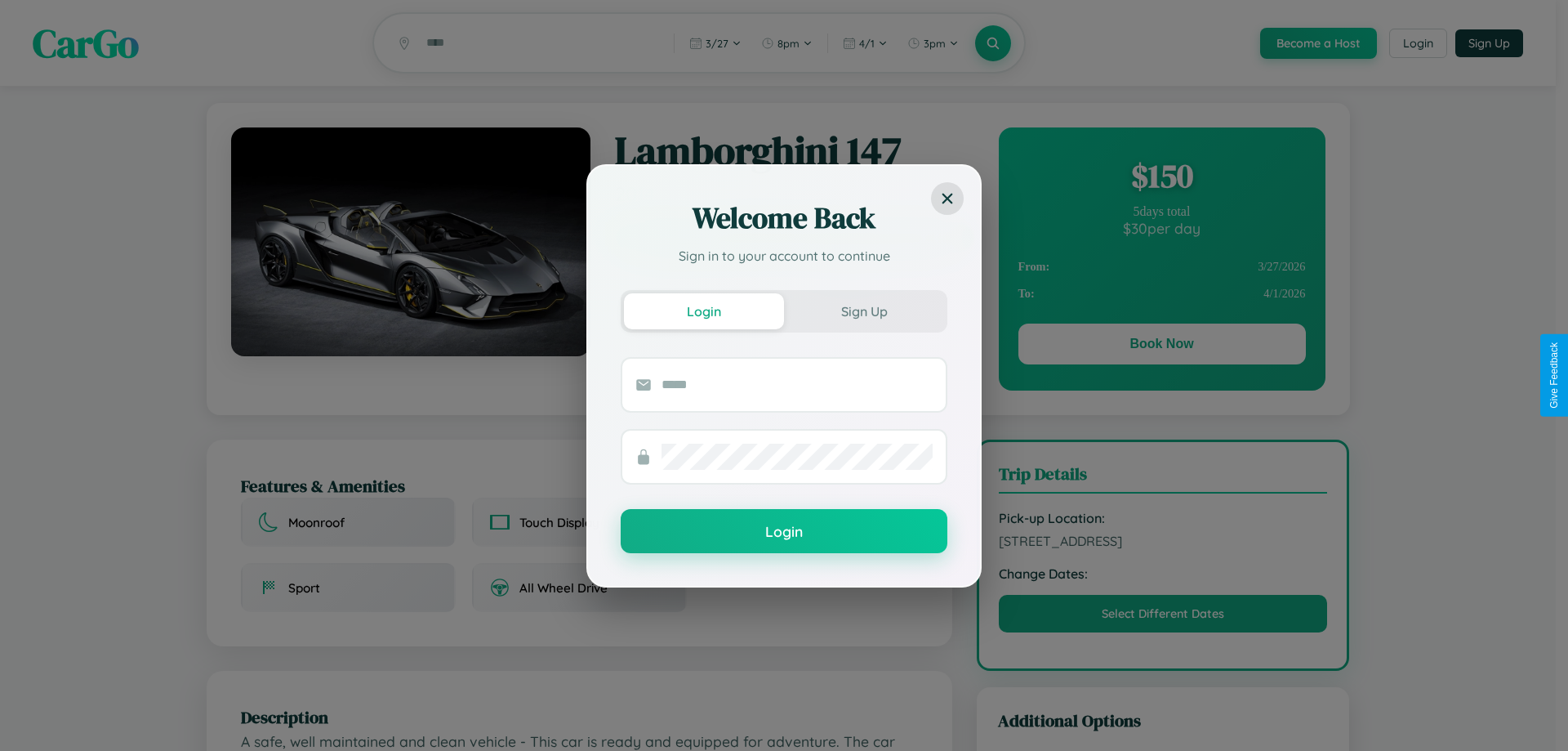
click at [1161, 347] on div "Welcome Back Sign in to your account to continue Login Sign Up Login" at bounding box center [784, 376] width 1568 height 751
